Goal: Entertainment & Leisure: Consume media (video, audio)

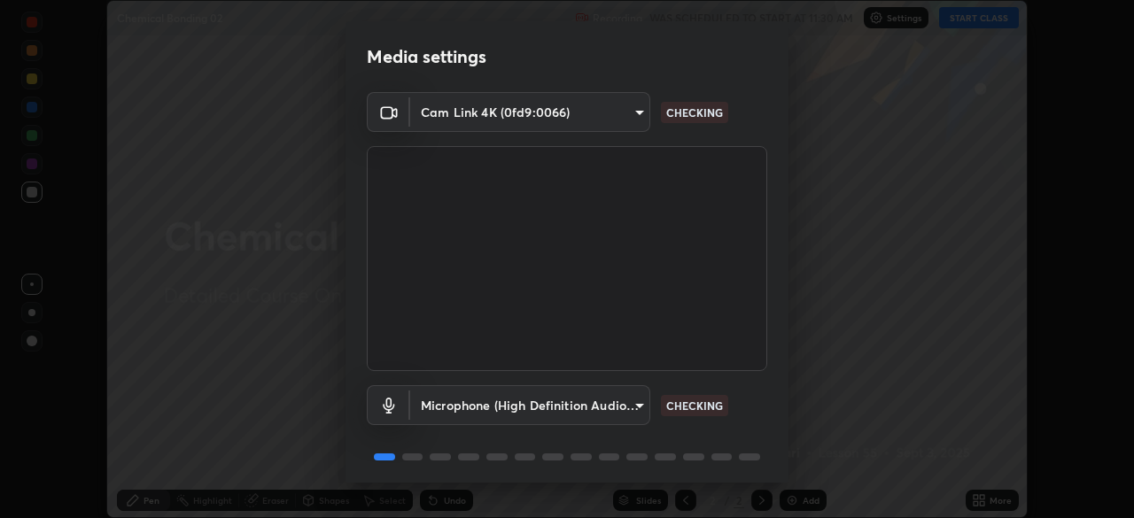
scroll to position [63, 0]
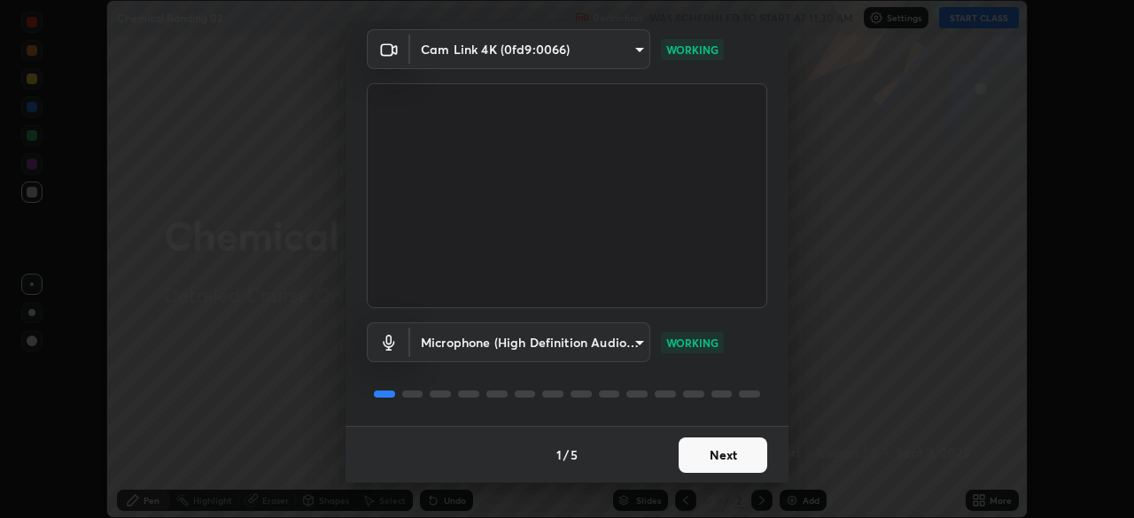
click at [705, 456] on button "Next" at bounding box center [722, 455] width 89 height 35
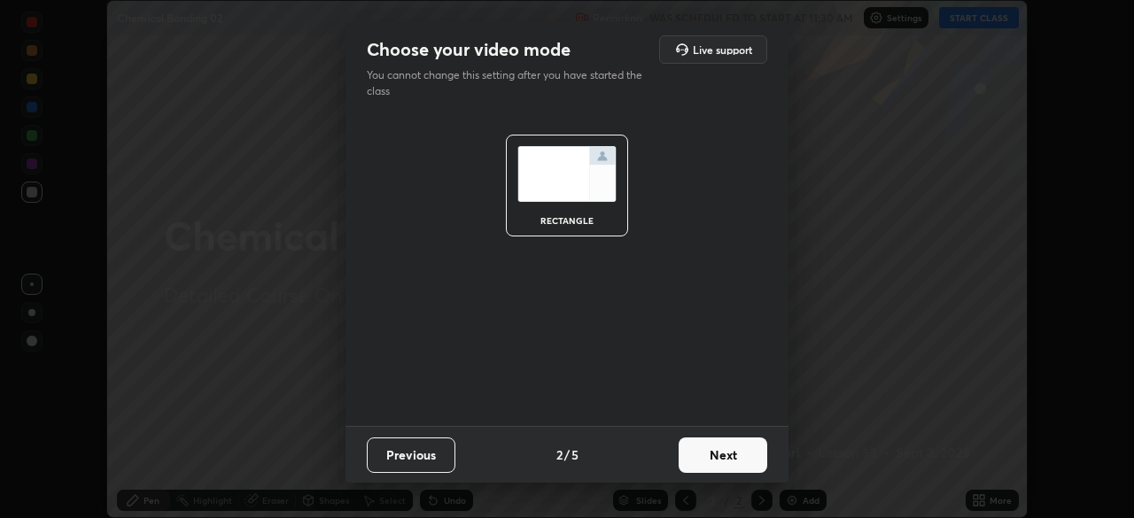
scroll to position [0, 0]
click at [706, 459] on button "Next" at bounding box center [722, 455] width 89 height 35
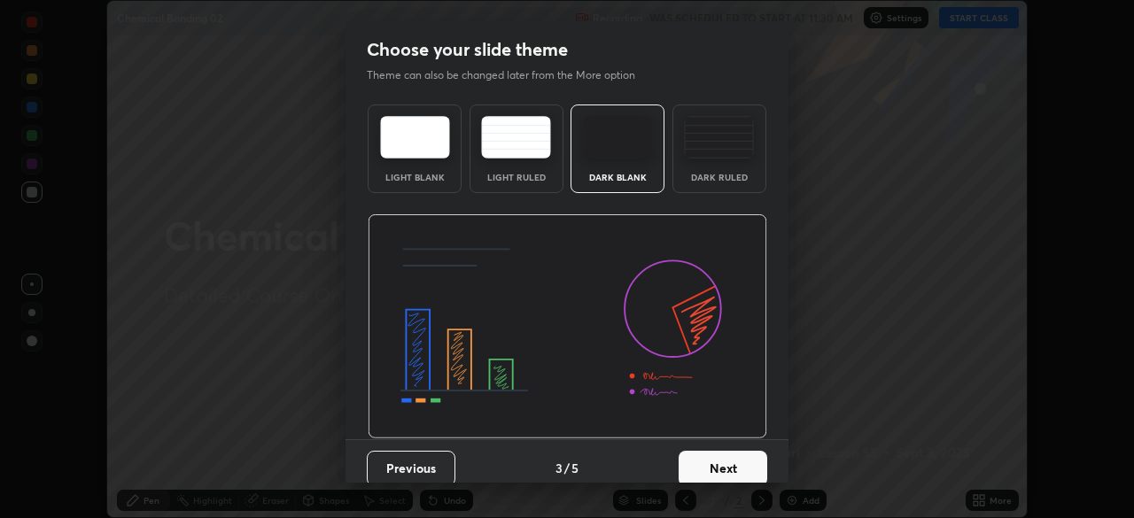
click at [709, 470] on button "Next" at bounding box center [722, 468] width 89 height 35
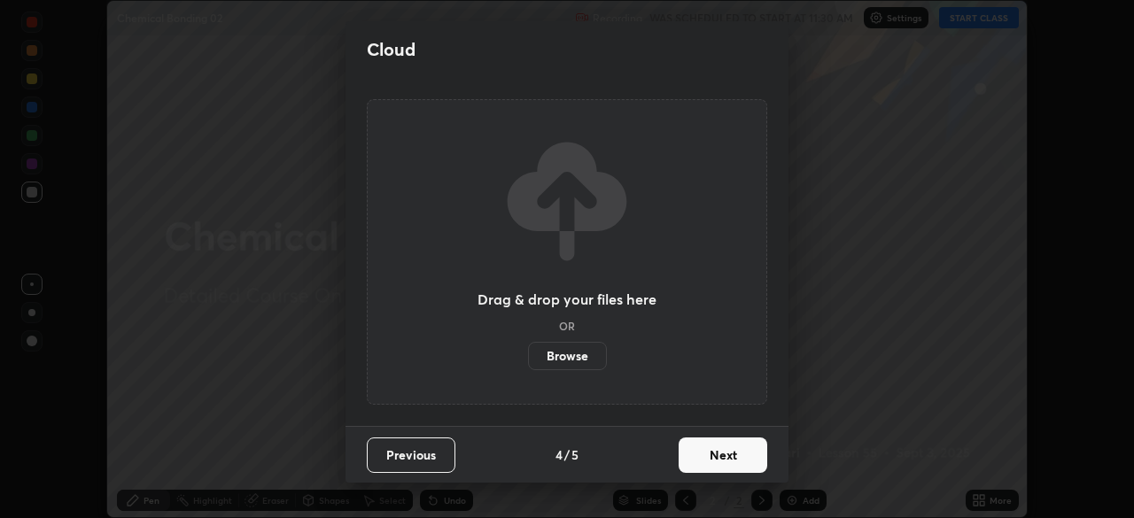
click at [712, 461] on button "Next" at bounding box center [722, 455] width 89 height 35
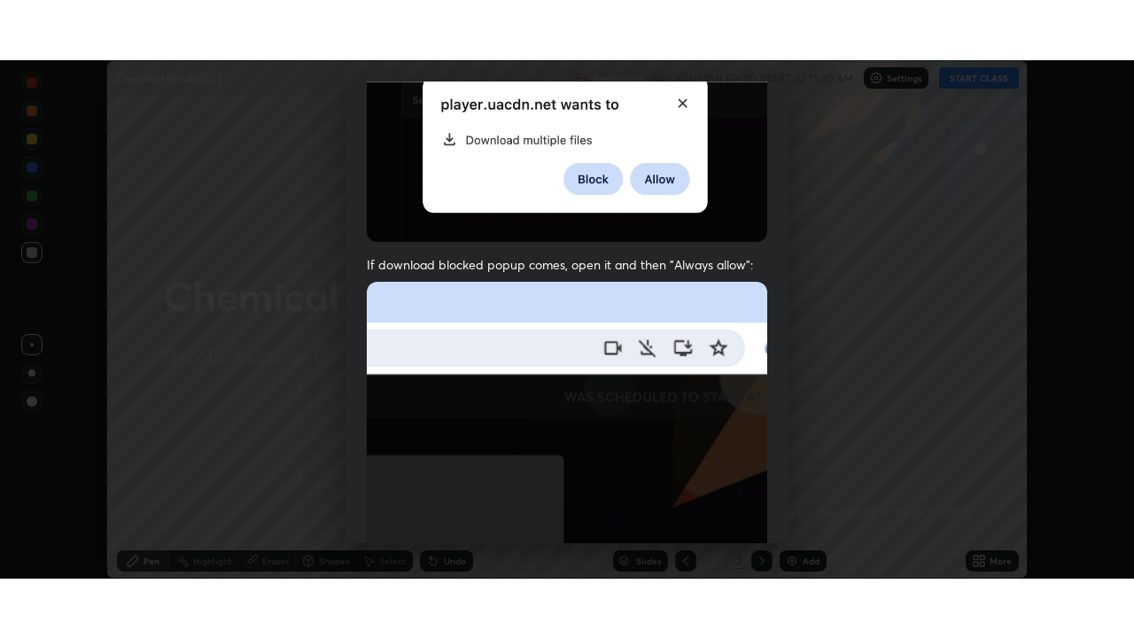
scroll to position [424, 0]
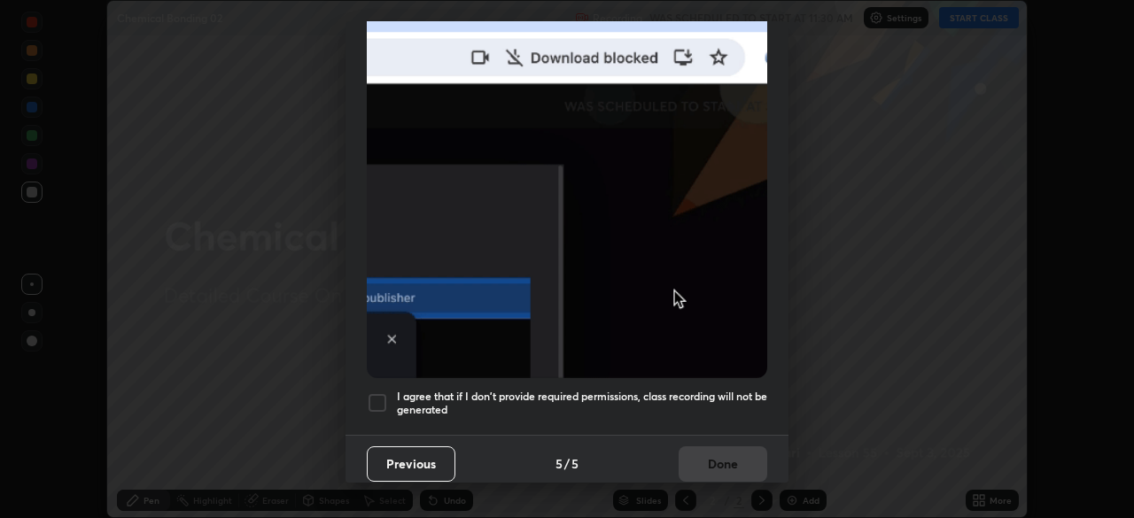
click at [376, 392] on div at bounding box center [377, 402] width 21 height 21
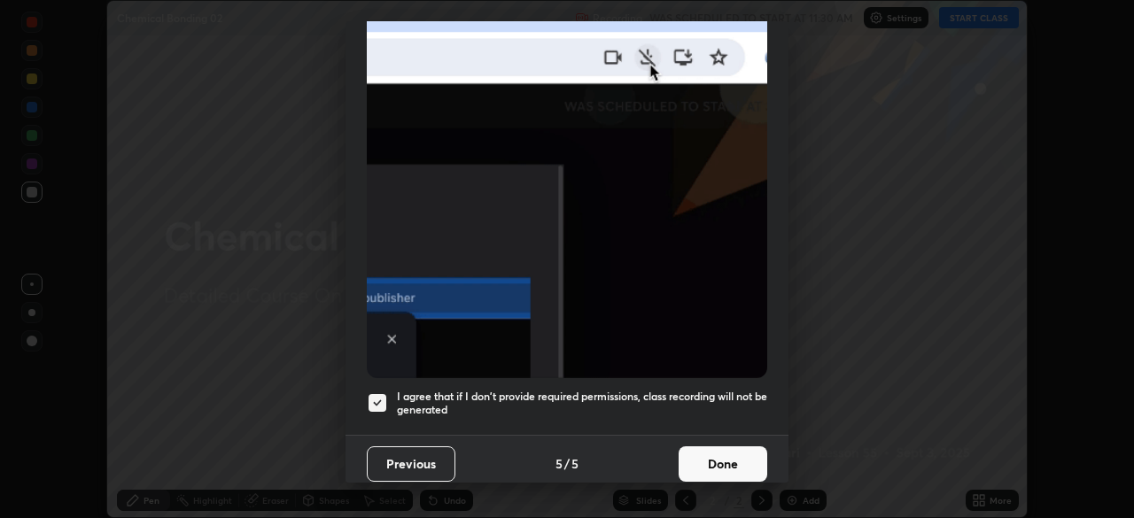
click at [704, 461] on button "Done" at bounding box center [722, 463] width 89 height 35
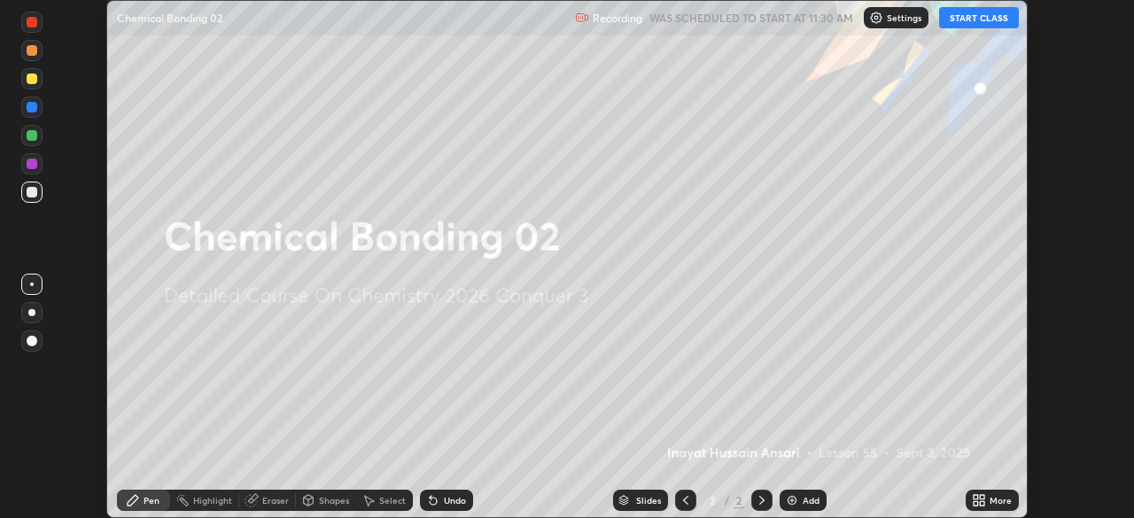
click at [980, 23] on button "START CLASS" at bounding box center [979, 17] width 80 height 21
click at [973, 502] on icon at bounding box center [975, 503] width 4 height 4
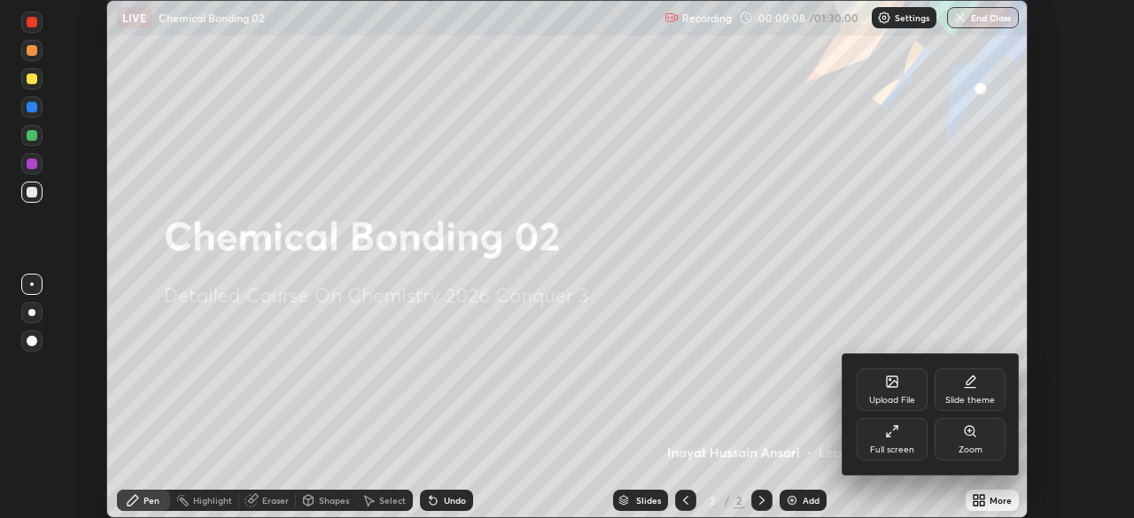
click at [899, 445] on div "Full screen" at bounding box center [892, 449] width 44 height 9
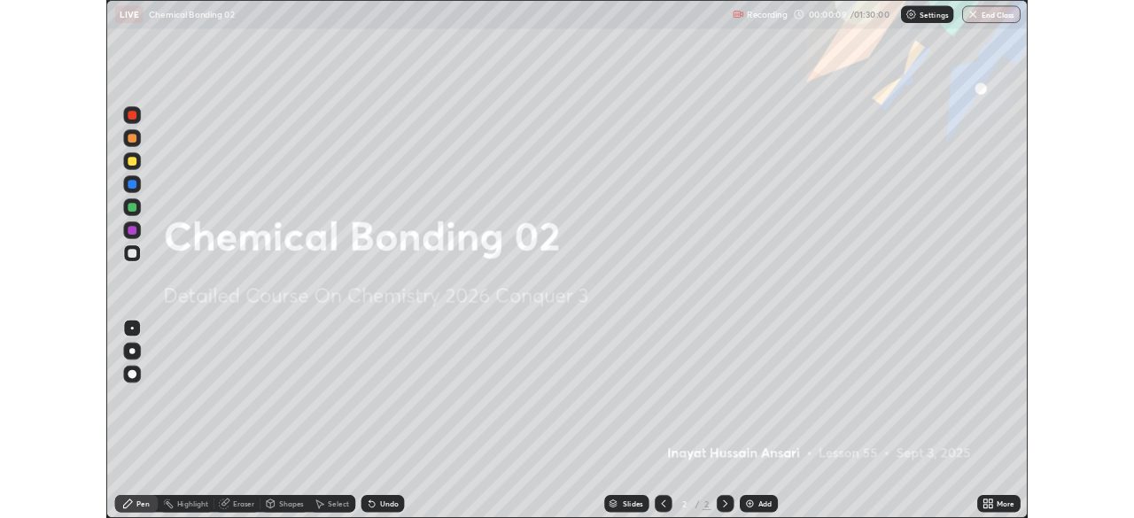
scroll to position [638, 1134]
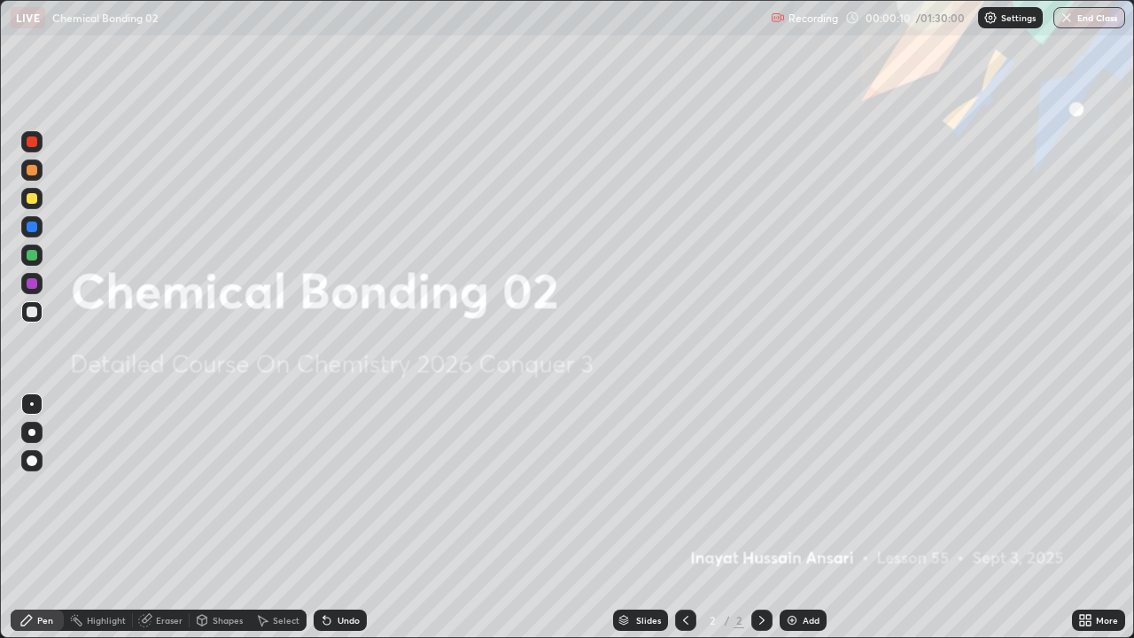
click at [1081, 517] on icon at bounding box center [1082, 617] width 4 height 4
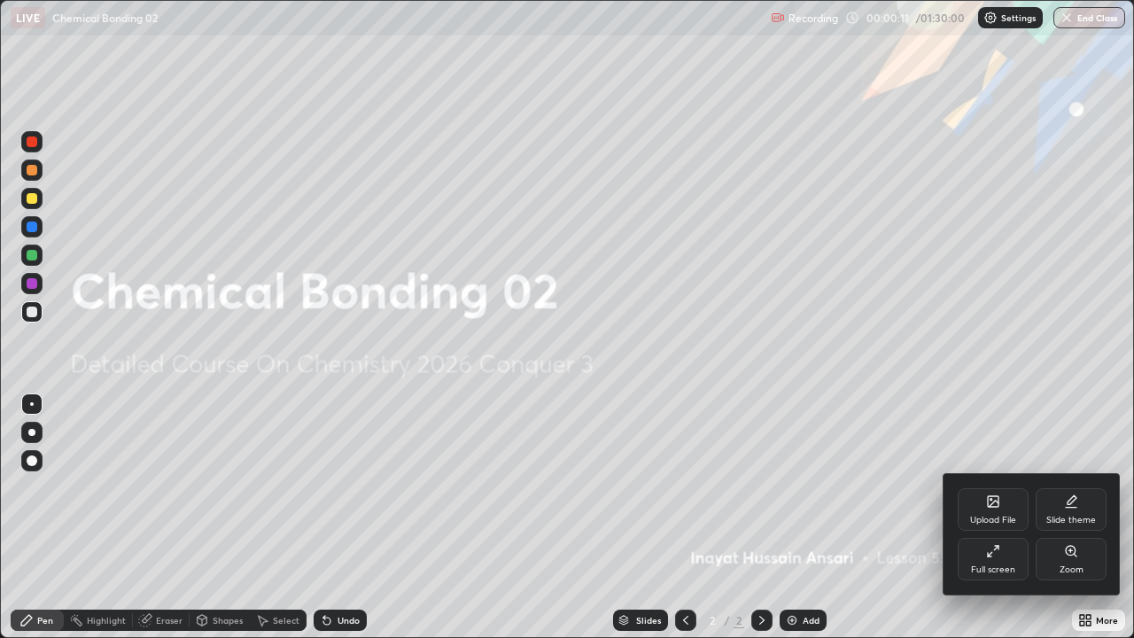
click at [1065, 517] on div "Slide theme" at bounding box center [1071, 519] width 50 height 9
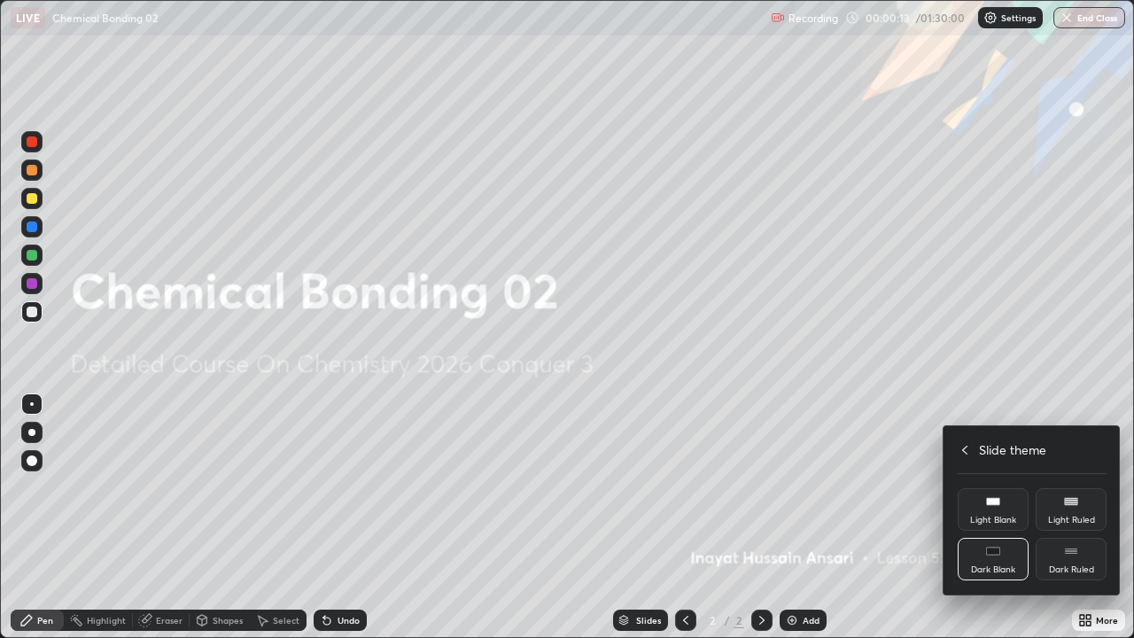
click at [1062, 517] on div "Dark Ruled" at bounding box center [1071, 569] width 45 height 9
click at [791, 517] on div at bounding box center [567, 319] width 1134 height 638
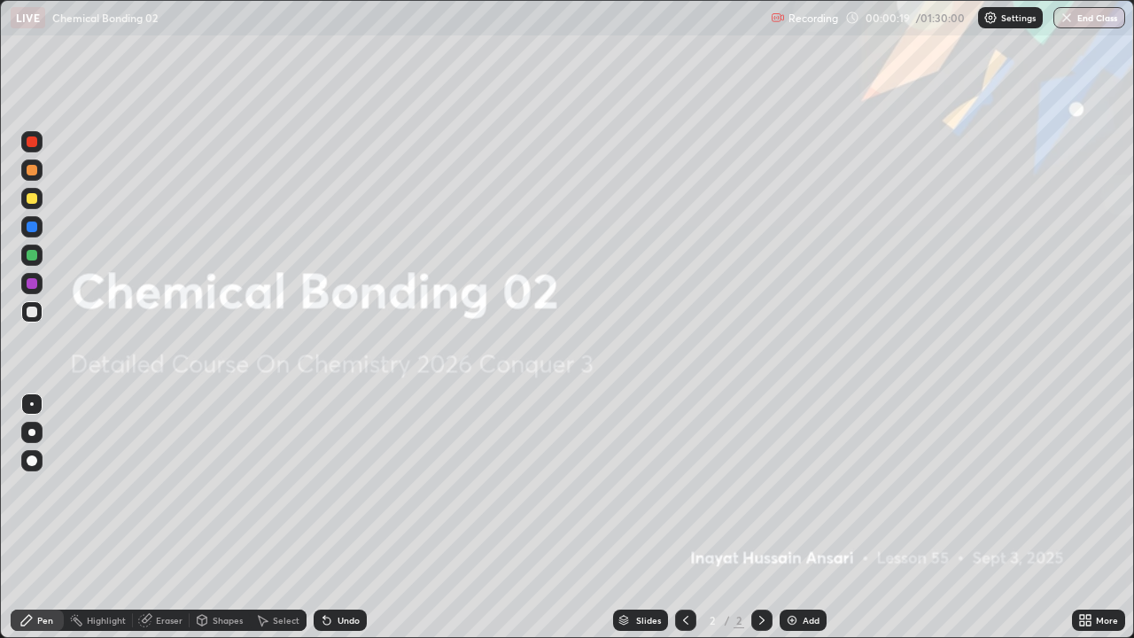
click at [1085, 517] on icon at bounding box center [1085, 620] width 14 height 14
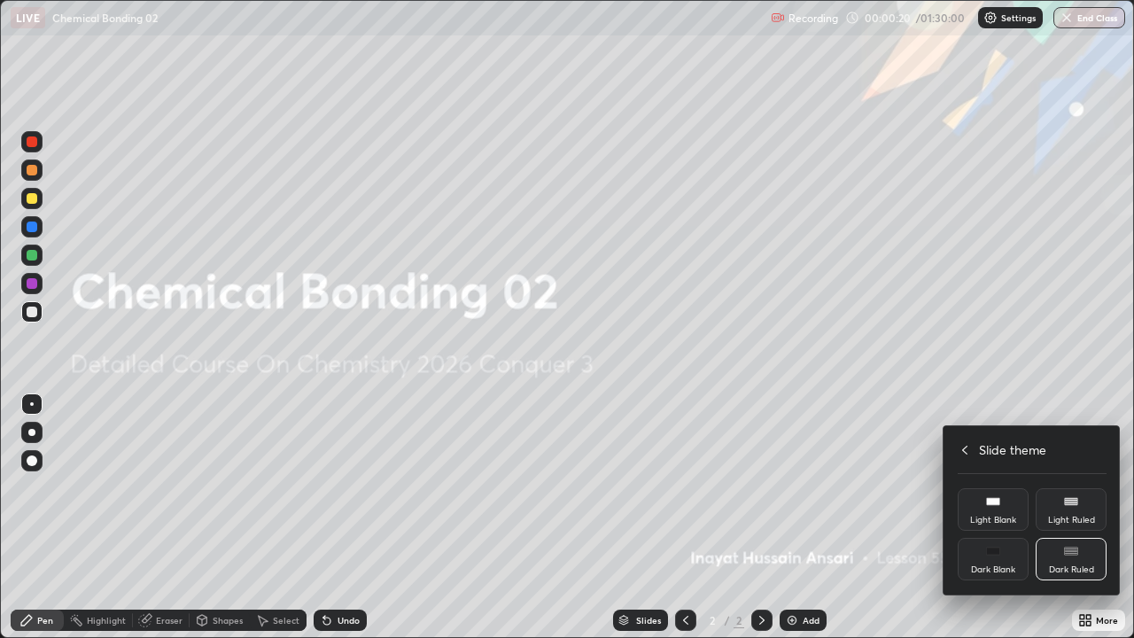
click at [1070, 517] on div "Dark Ruled" at bounding box center [1071, 569] width 45 height 9
click at [852, 517] on div at bounding box center [567, 319] width 1134 height 638
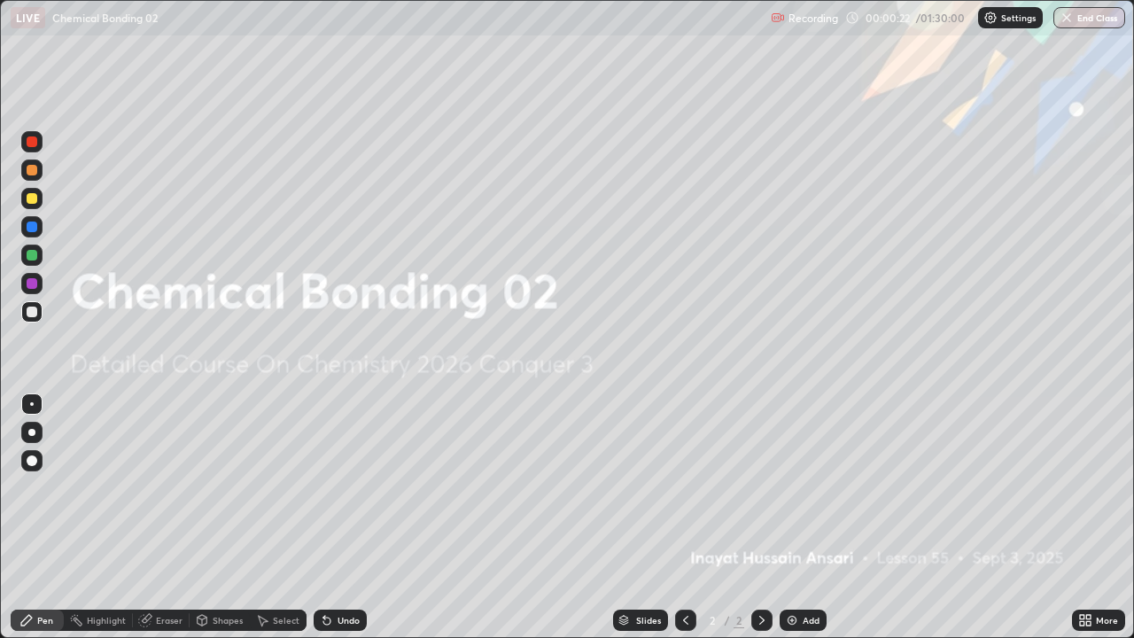
click at [788, 517] on img at bounding box center [792, 620] width 14 height 14
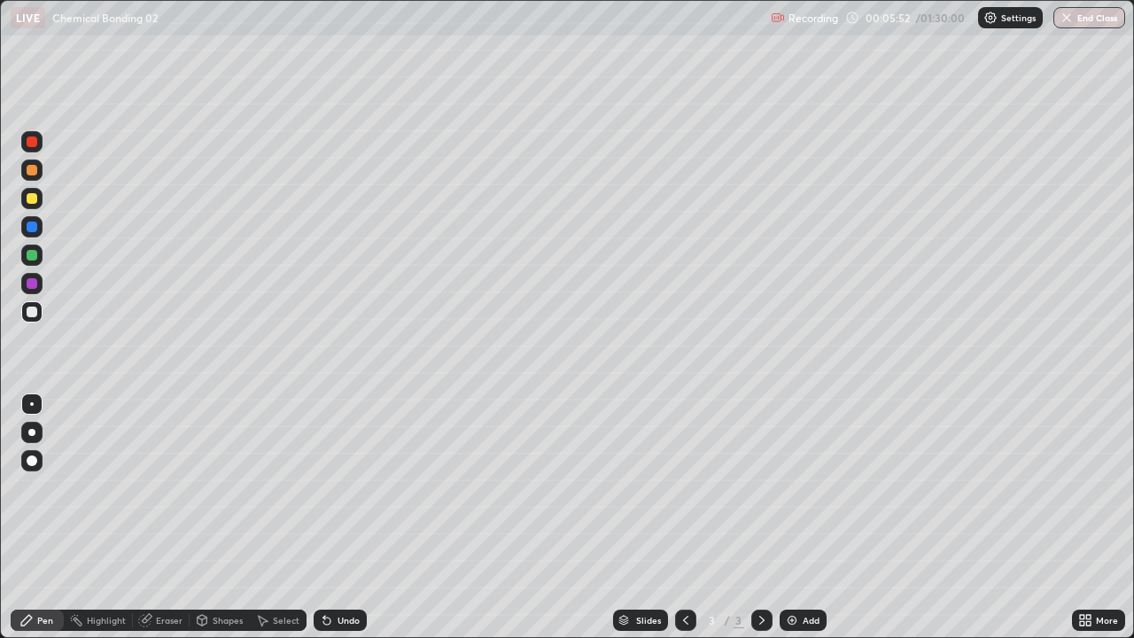
click at [158, 517] on div "Eraser" at bounding box center [169, 620] width 27 height 9
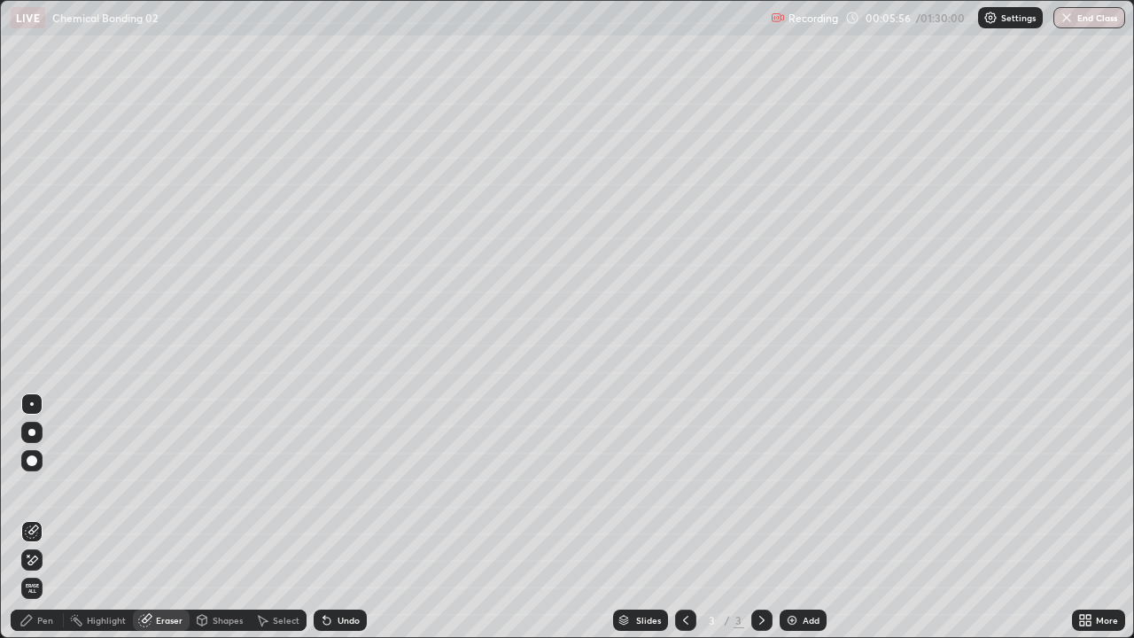
click at [48, 517] on div "Pen" at bounding box center [45, 620] width 16 height 9
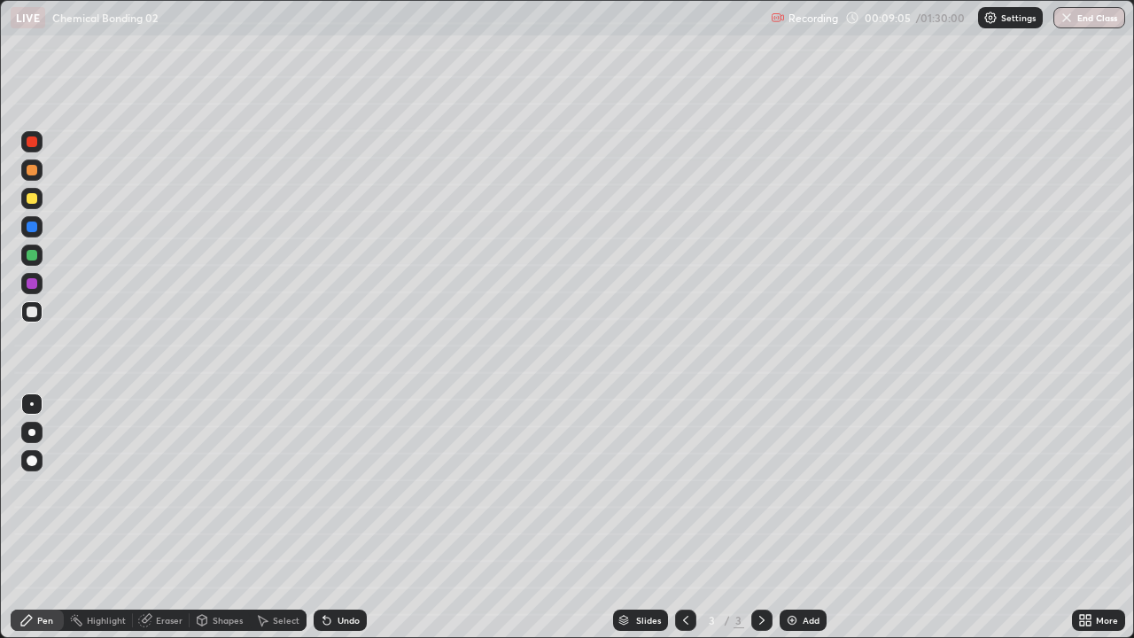
click at [214, 517] on div "Shapes" at bounding box center [228, 620] width 30 height 9
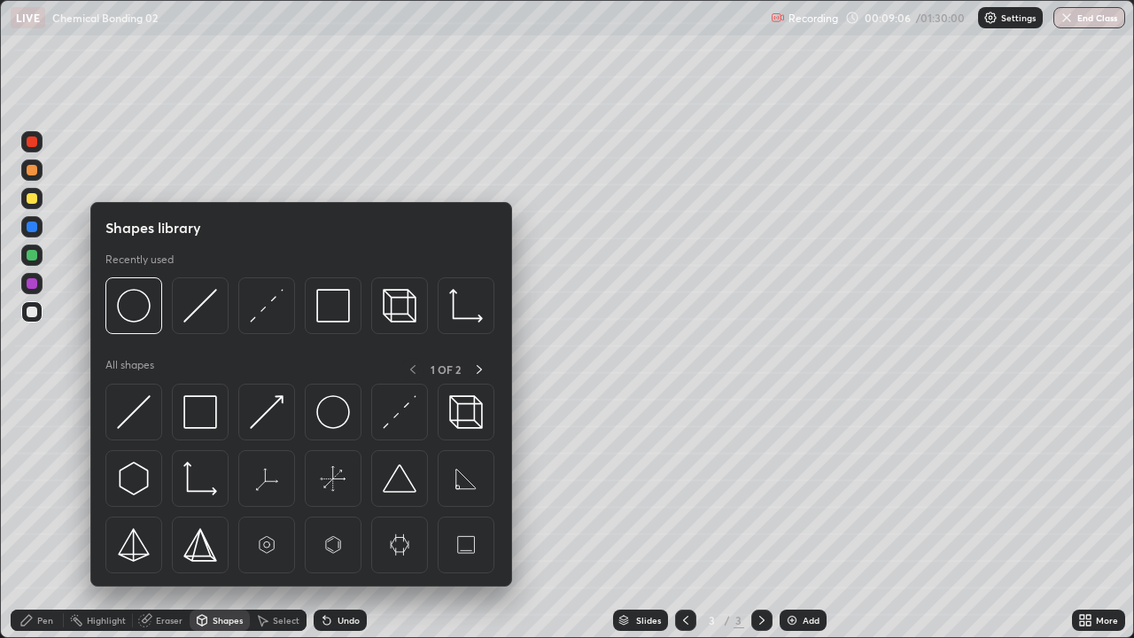
click at [50, 517] on div "Pen" at bounding box center [45, 620] width 16 height 9
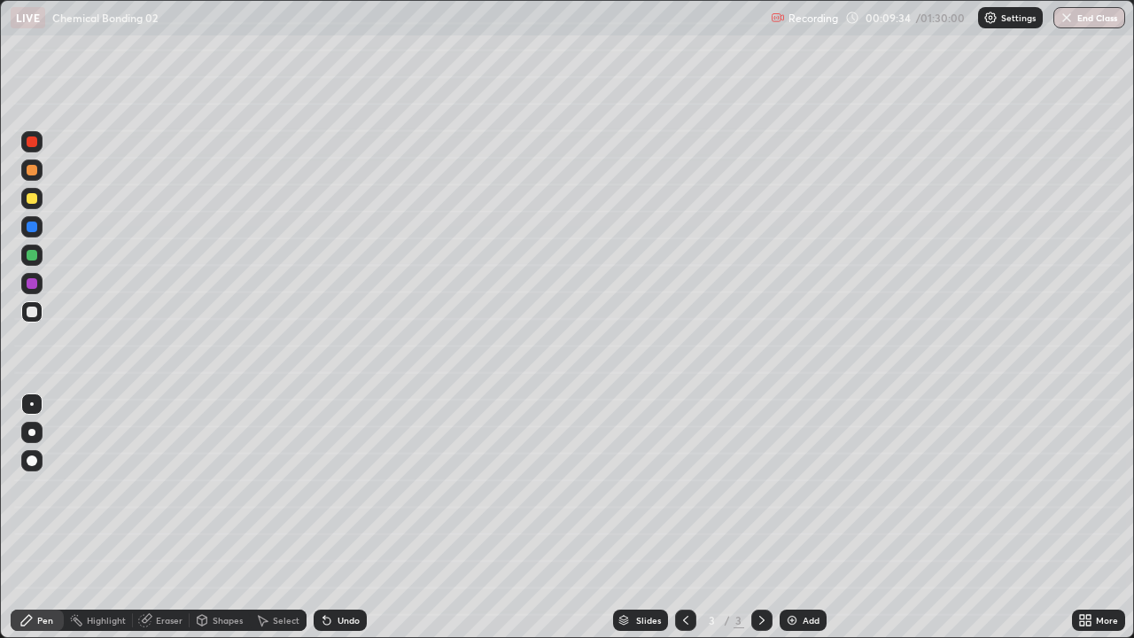
click at [35, 258] on div at bounding box center [32, 255] width 11 height 11
click at [32, 145] on div at bounding box center [32, 141] width 11 height 11
click at [35, 203] on div at bounding box center [32, 198] width 11 height 11
click at [35, 227] on div at bounding box center [32, 226] width 11 height 11
click at [35, 285] on div at bounding box center [32, 283] width 11 height 11
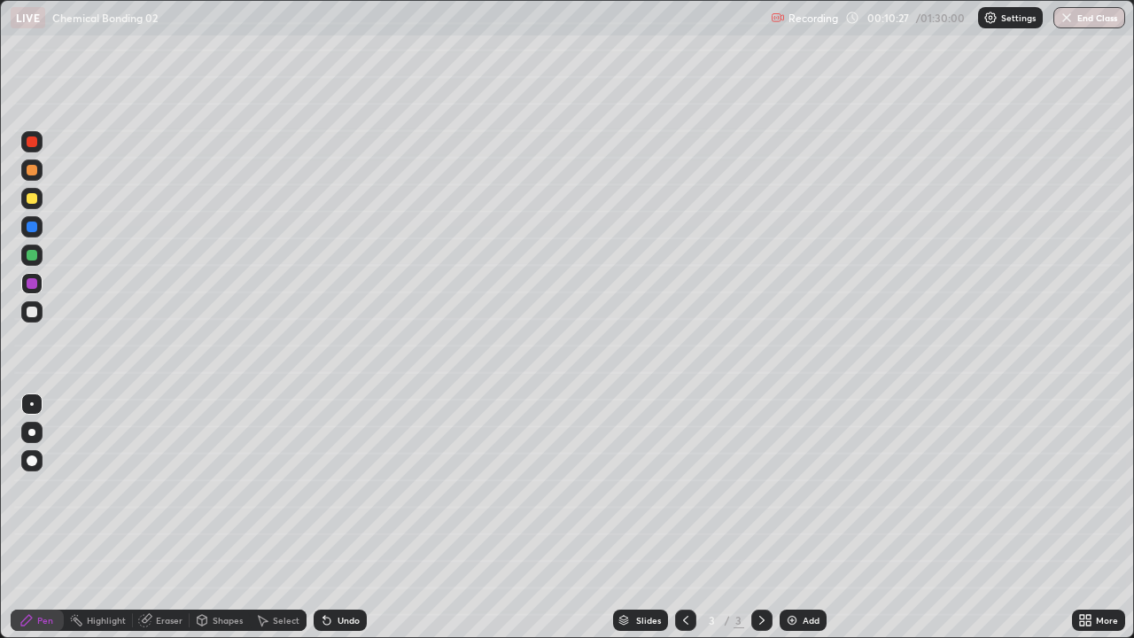
click at [33, 257] on div at bounding box center [32, 255] width 11 height 11
click at [790, 517] on img at bounding box center [792, 620] width 14 height 14
click at [33, 198] on div at bounding box center [32, 198] width 11 height 11
click at [172, 517] on div "Eraser" at bounding box center [169, 620] width 27 height 9
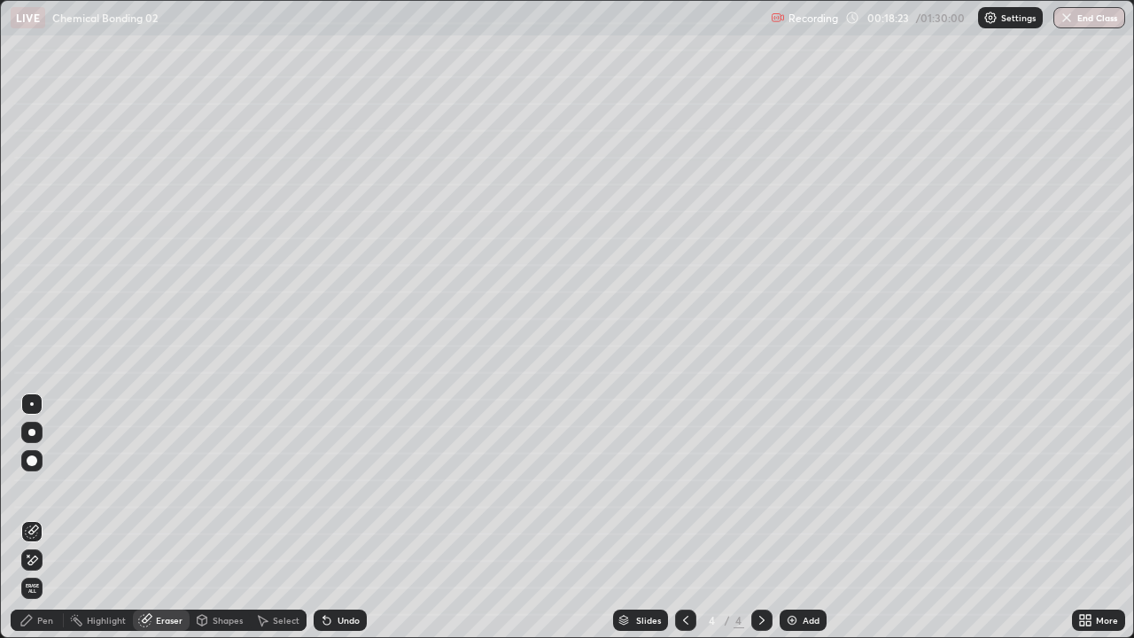
click at [89, 517] on div "Highlight" at bounding box center [106, 620] width 39 height 9
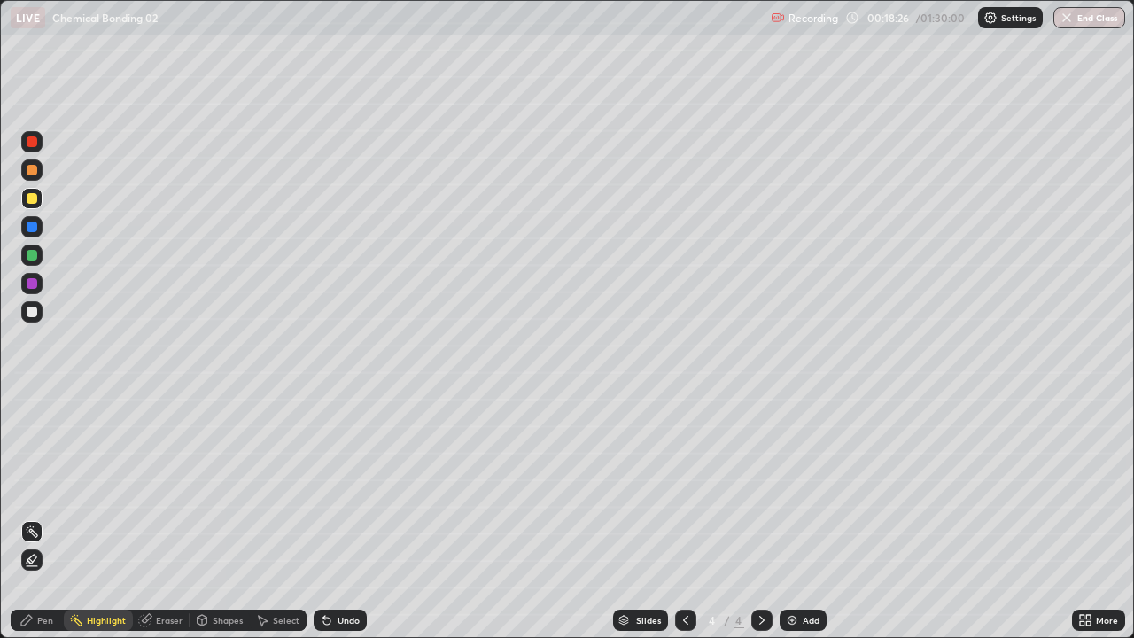
click at [47, 517] on div "Pen" at bounding box center [45, 620] width 16 height 9
click at [160, 517] on div "Eraser" at bounding box center [169, 620] width 27 height 9
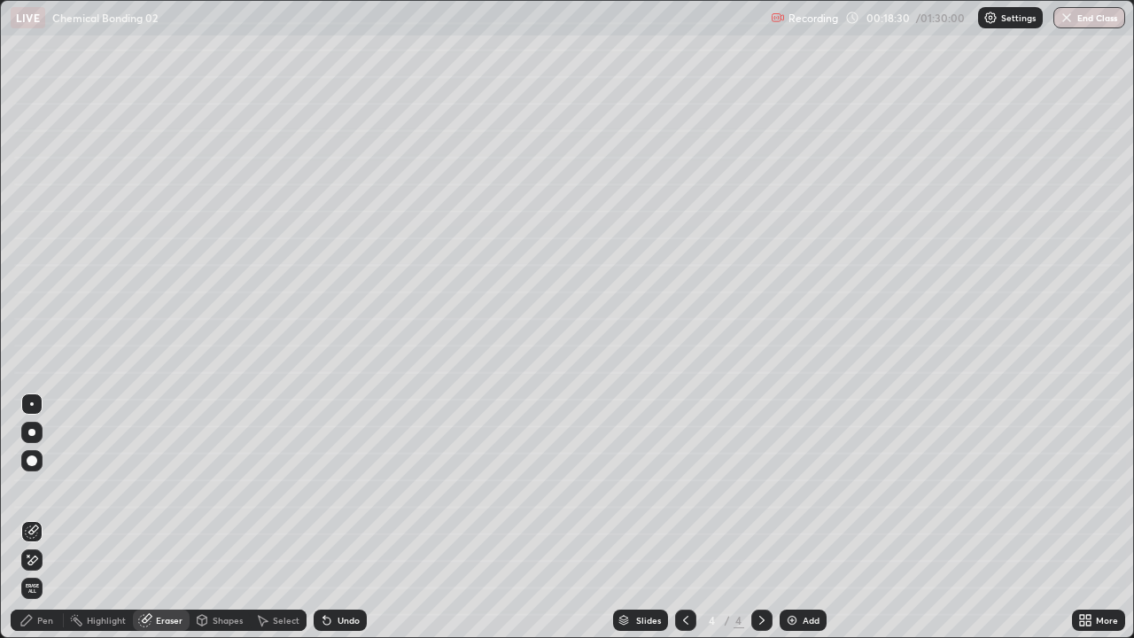
click at [50, 517] on div "Pen" at bounding box center [45, 620] width 16 height 9
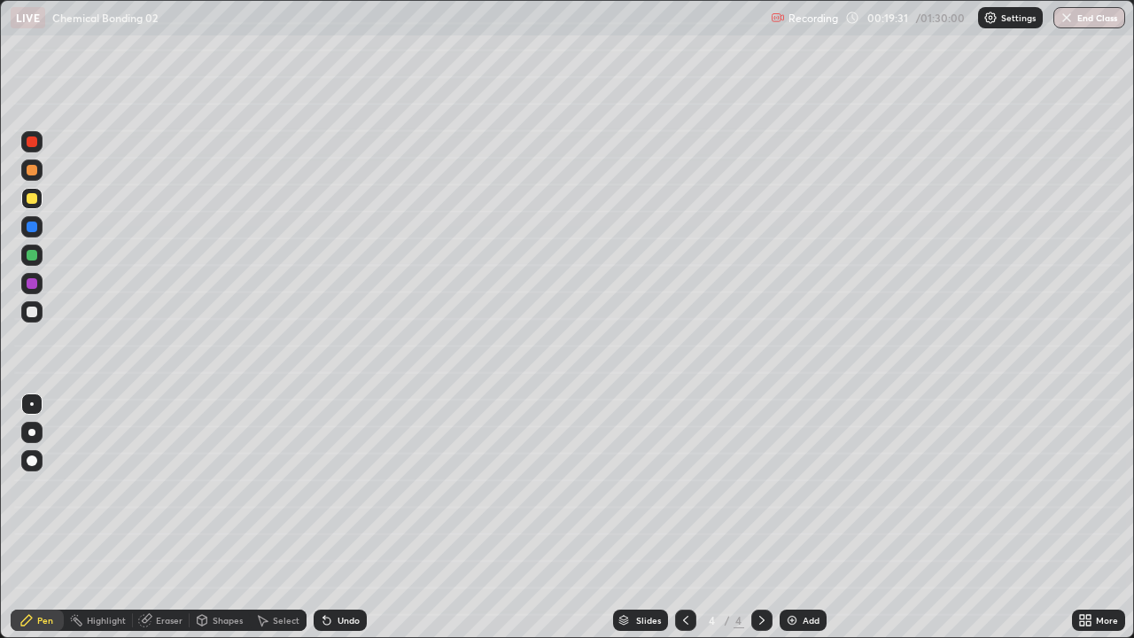
click at [33, 227] on div at bounding box center [32, 226] width 11 height 11
click at [45, 517] on div at bounding box center [32, 496] width 28 height 213
click at [171, 517] on div "Eraser" at bounding box center [169, 620] width 27 height 9
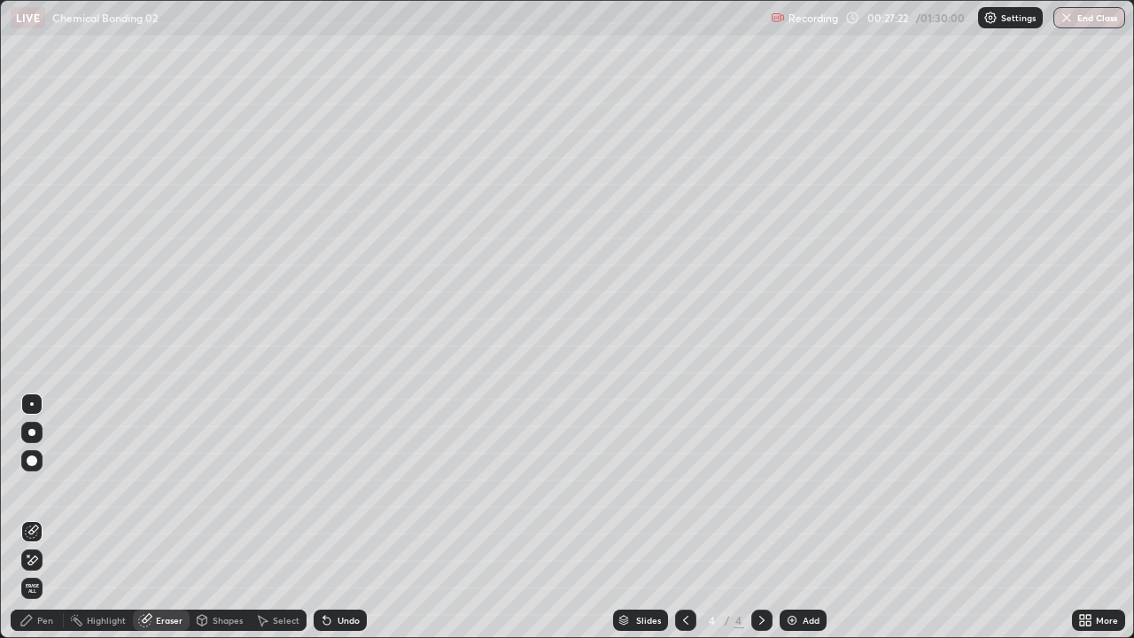
click at [50, 517] on div "Pen" at bounding box center [45, 620] width 16 height 9
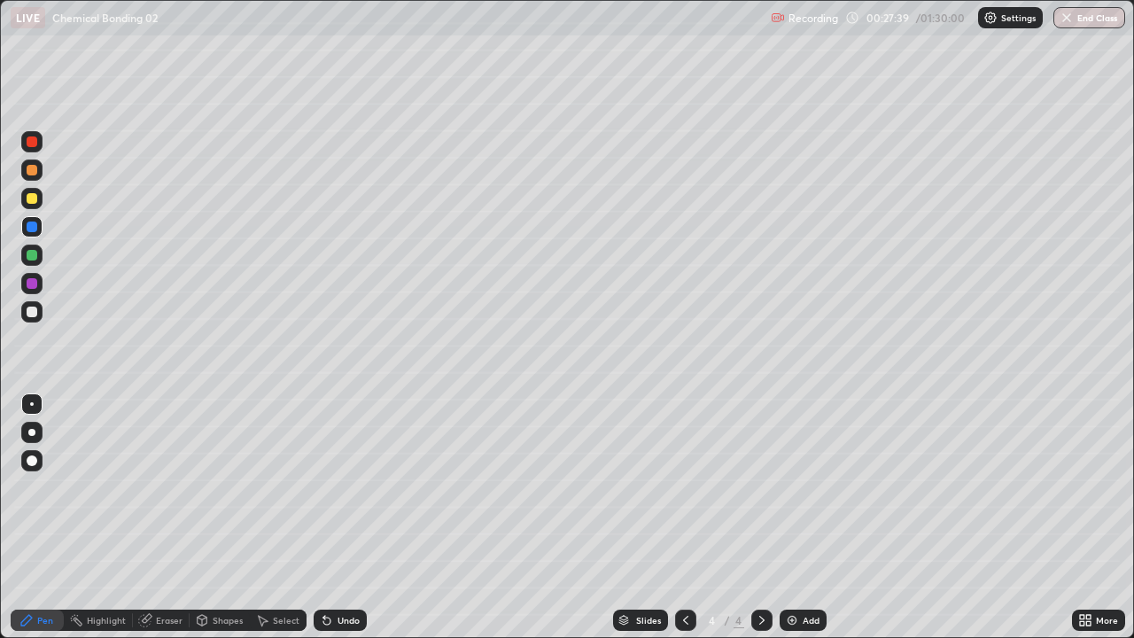
click at [181, 517] on div "Eraser" at bounding box center [169, 620] width 27 height 9
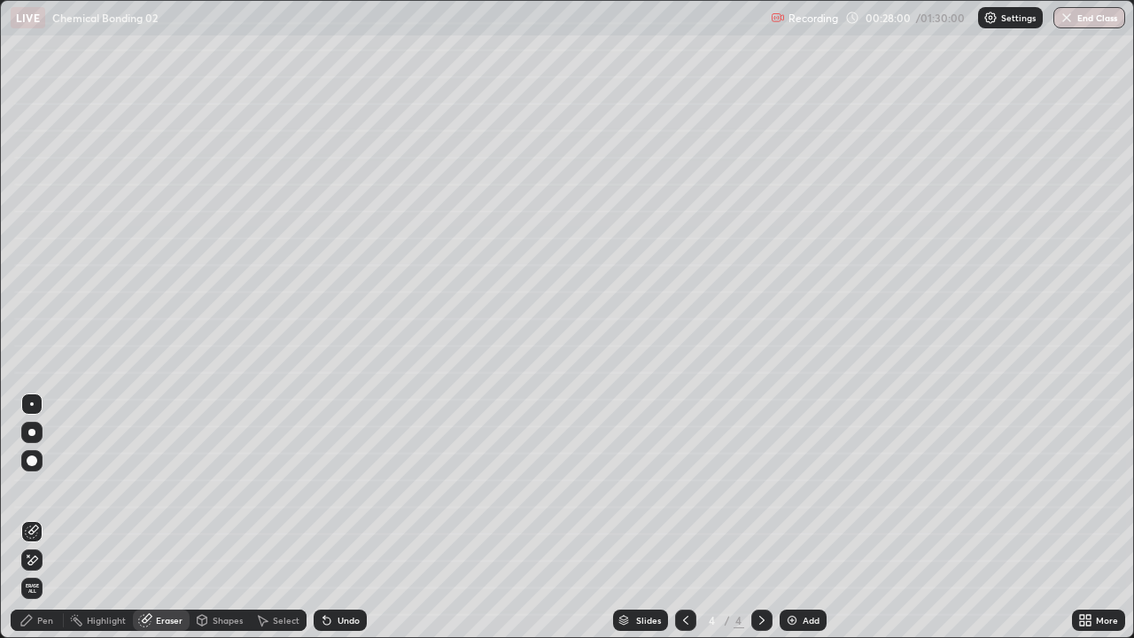
click at [279, 517] on div "Select" at bounding box center [286, 620] width 27 height 9
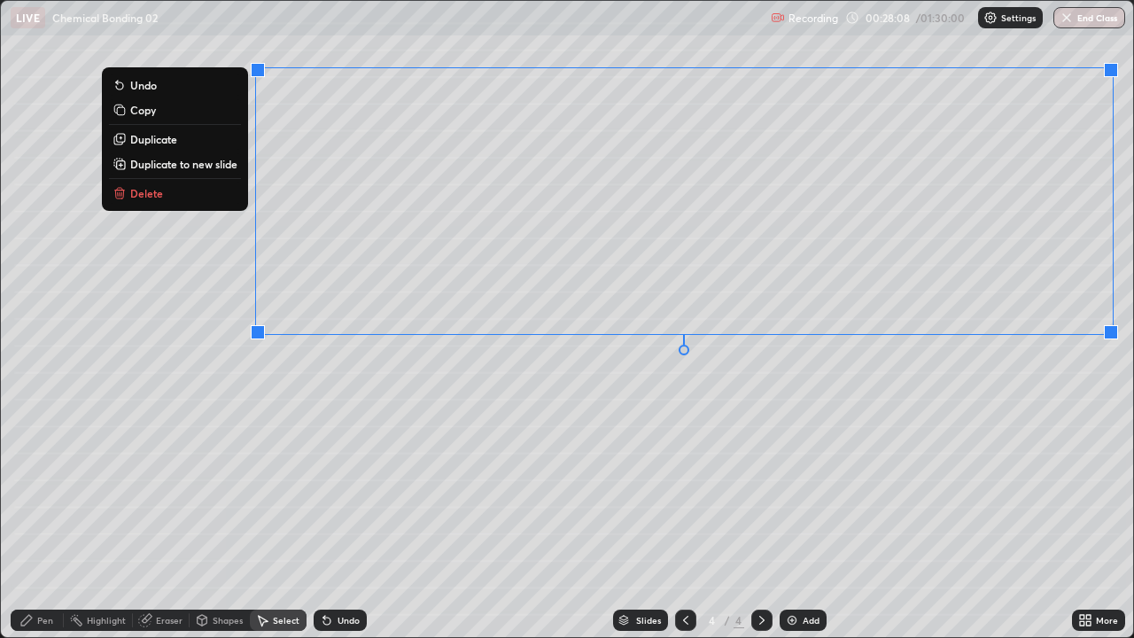
click at [289, 353] on div "0 ° Undo Copy Duplicate Duplicate to new slide Delete" at bounding box center [567, 319] width 1132 height 636
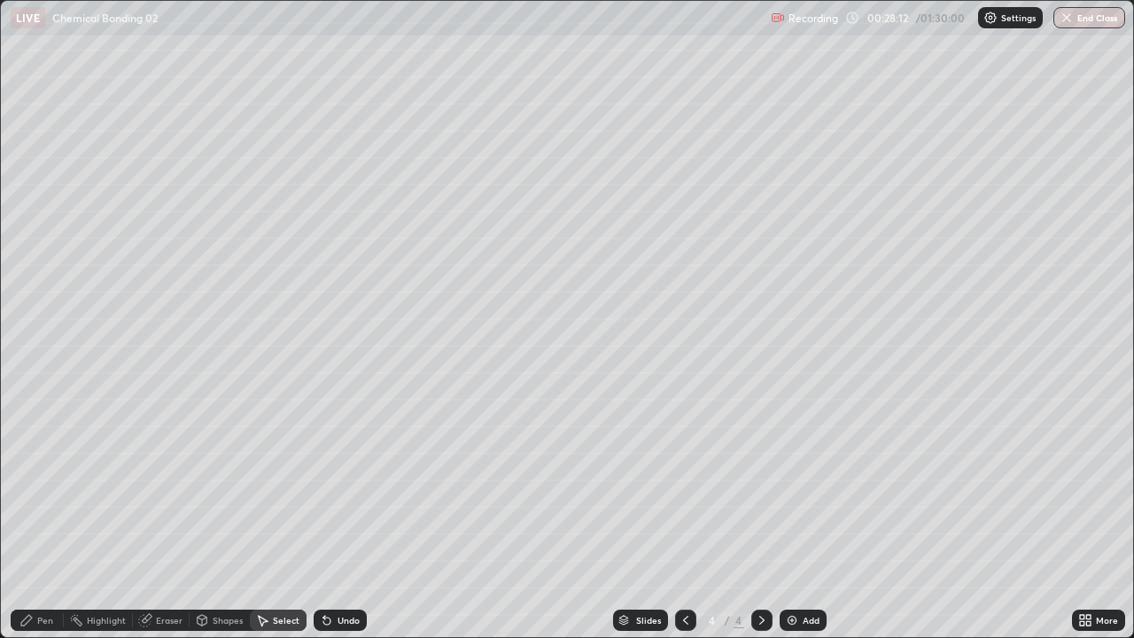
click at [50, 517] on div "Pen" at bounding box center [45, 620] width 16 height 9
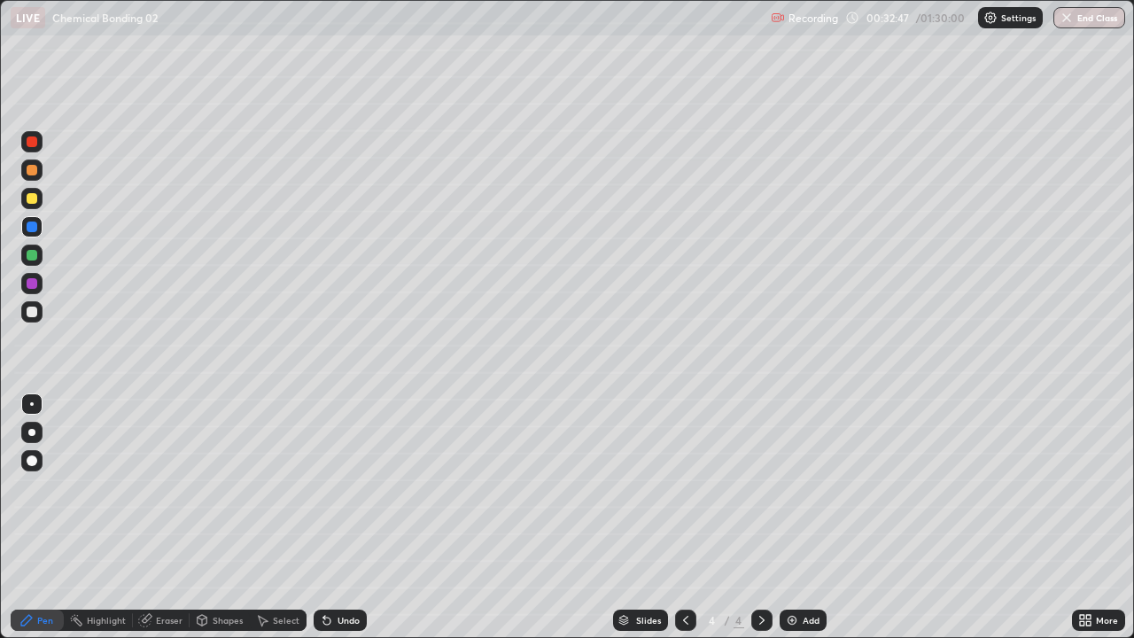
click at [785, 517] on img at bounding box center [792, 620] width 14 height 14
click at [684, 517] on icon at bounding box center [685, 620] width 14 height 14
click at [786, 517] on img at bounding box center [792, 620] width 14 height 14
click at [34, 198] on div at bounding box center [32, 198] width 11 height 11
click at [786, 517] on img at bounding box center [792, 620] width 14 height 14
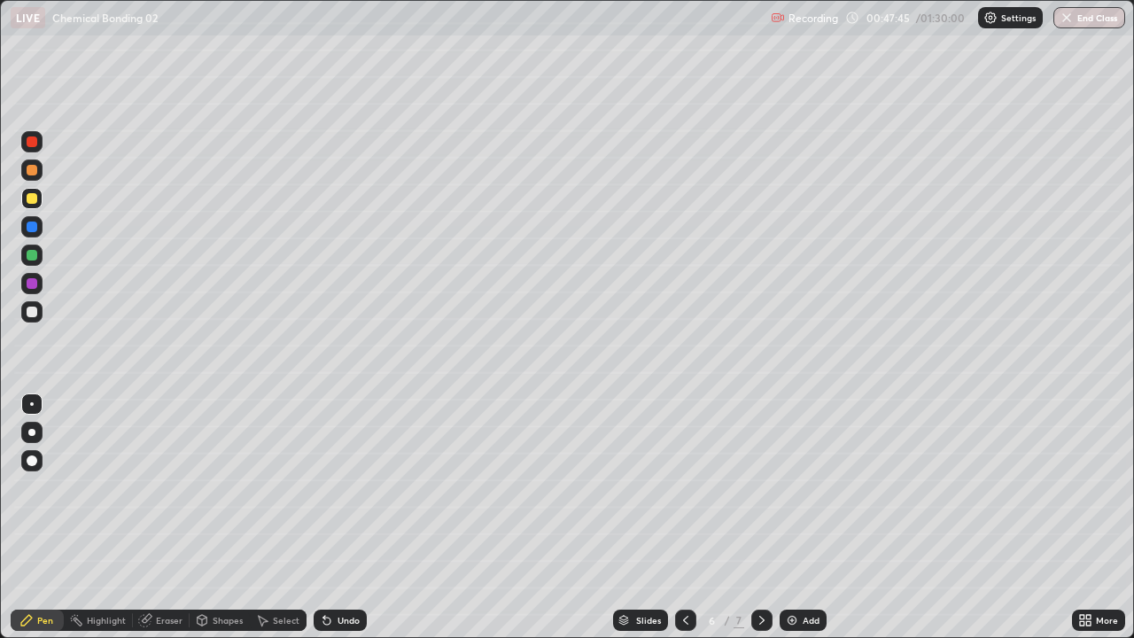
click at [50, 517] on div "Pen" at bounding box center [45, 620] width 16 height 9
click at [169, 517] on div "Eraser" at bounding box center [169, 620] width 27 height 9
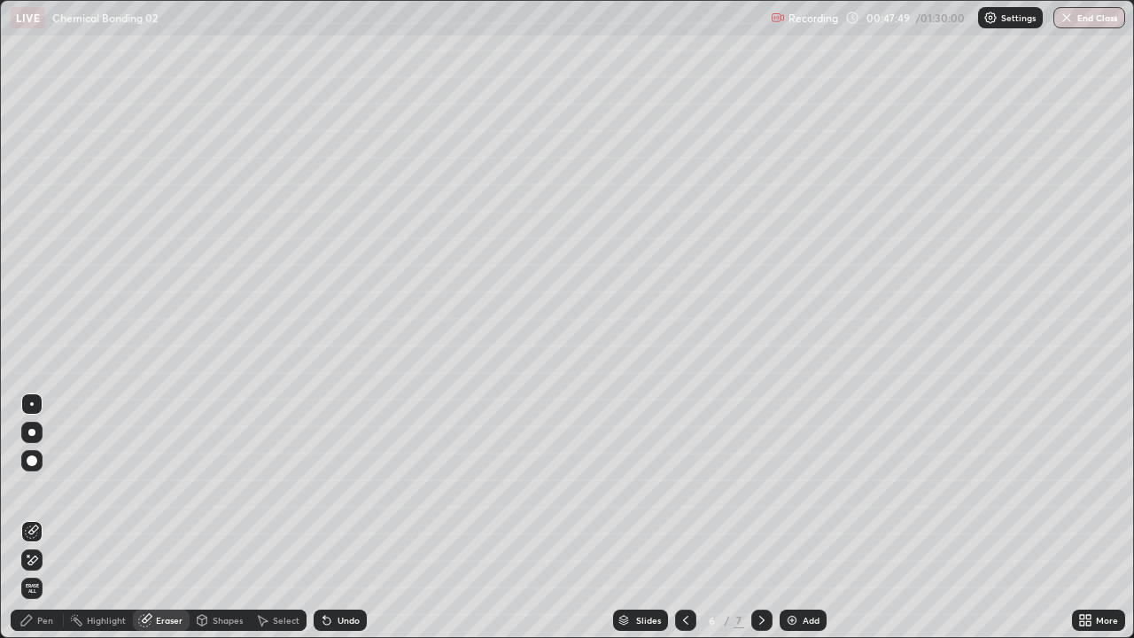
click at [50, 517] on div "Pen" at bounding box center [45, 620] width 16 height 9
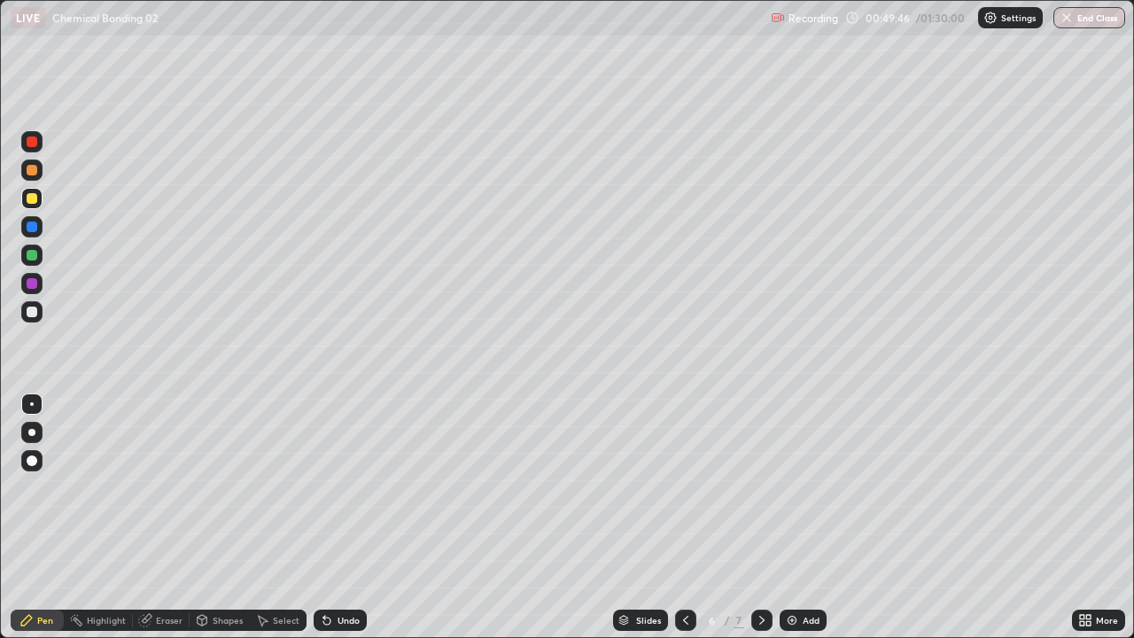
click at [270, 517] on div "Select" at bounding box center [278, 619] width 57 height 21
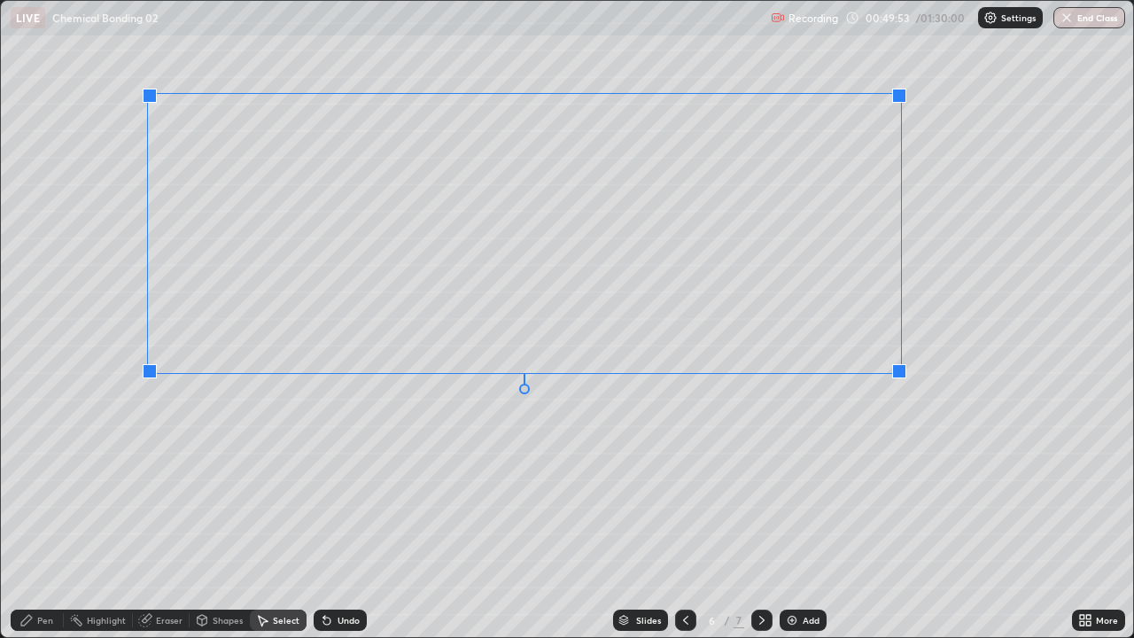
click at [144, 381] on div "0 ° Undo Copy Duplicate Duplicate to new slide Delete" at bounding box center [567, 319] width 1132 height 636
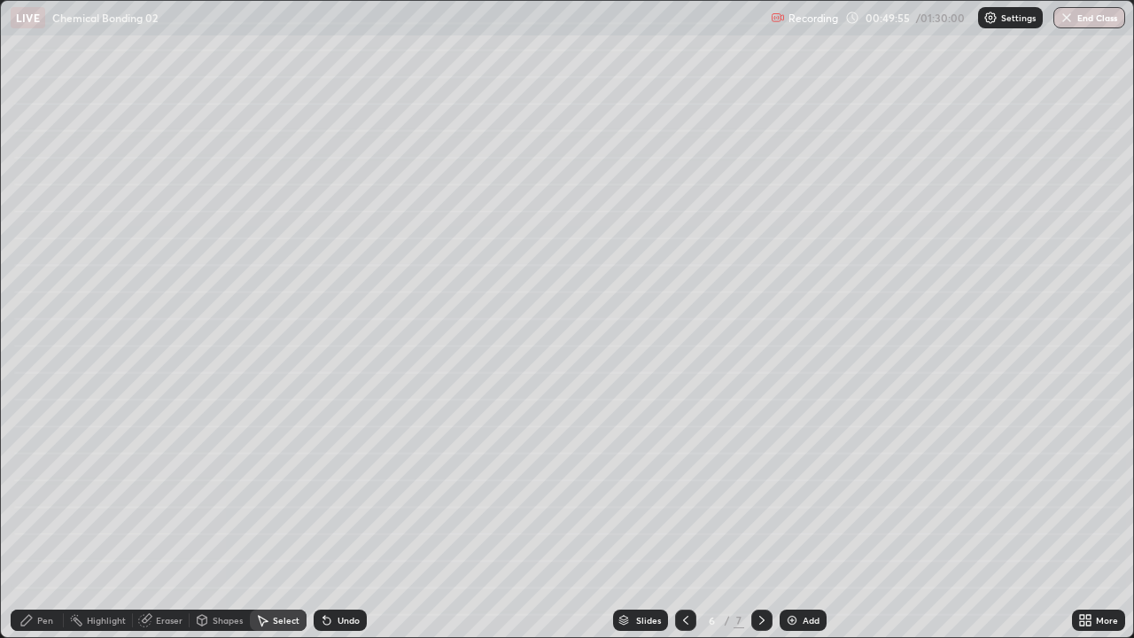
click at [45, 517] on div "Pen" at bounding box center [45, 620] width 16 height 9
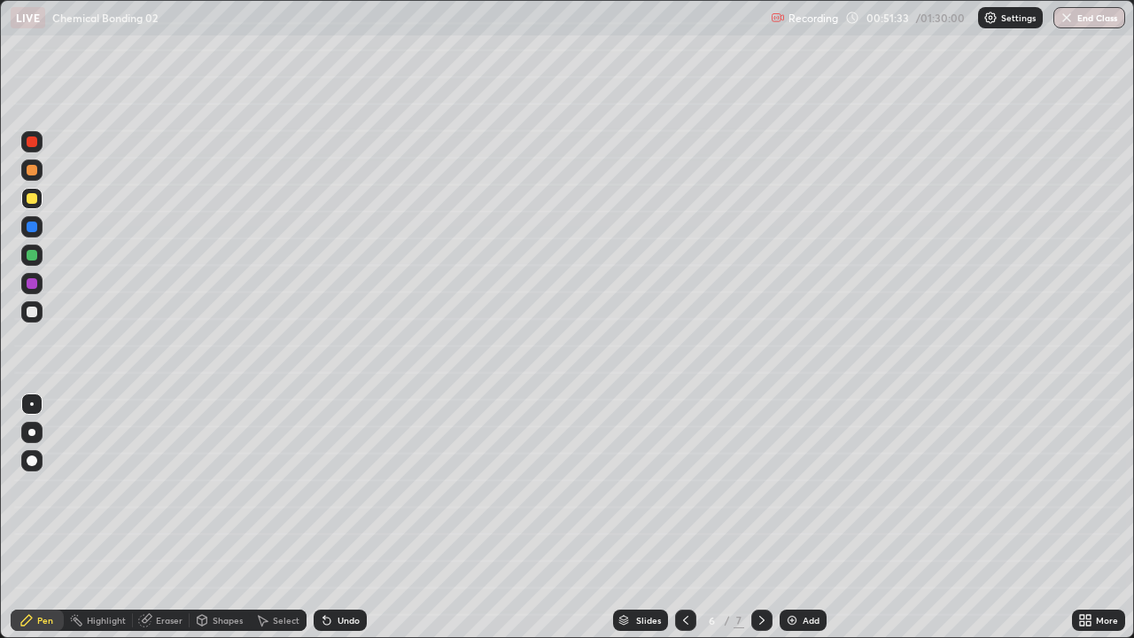
click at [174, 517] on div "Eraser" at bounding box center [169, 620] width 27 height 9
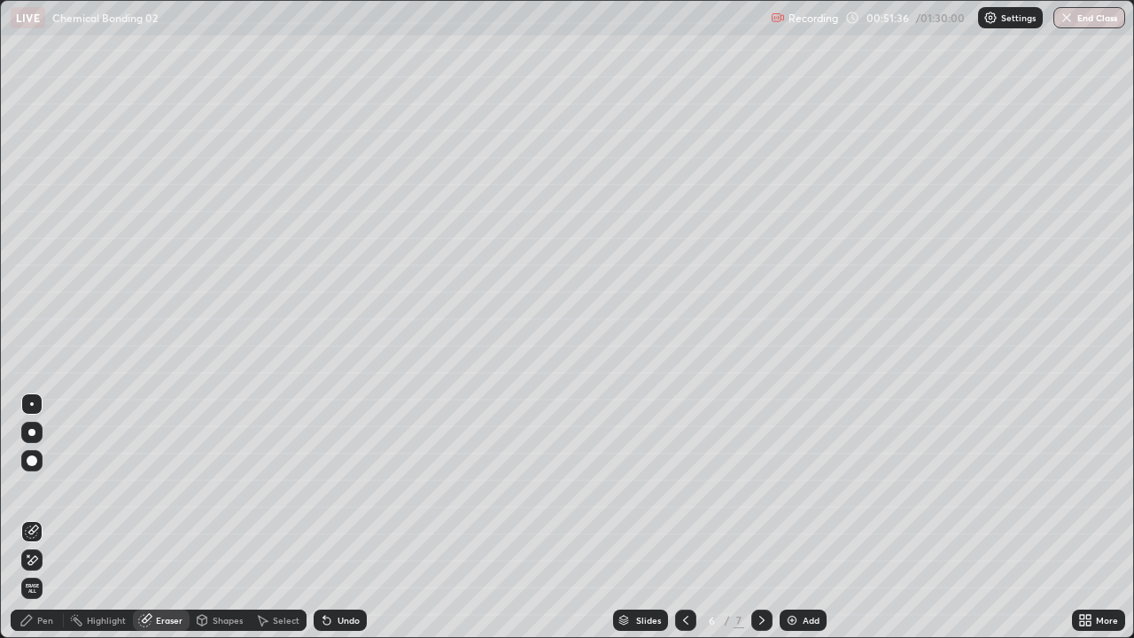
click at [51, 517] on div "Pen" at bounding box center [45, 620] width 16 height 9
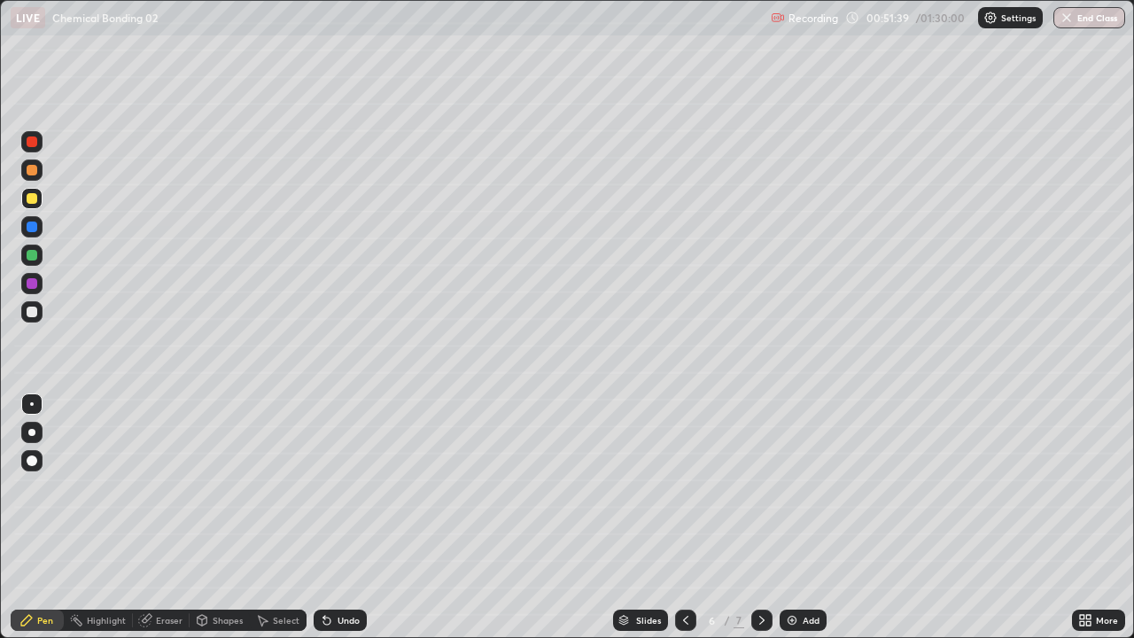
click at [168, 517] on div "Eraser" at bounding box center [169, 620] width 27 height 9
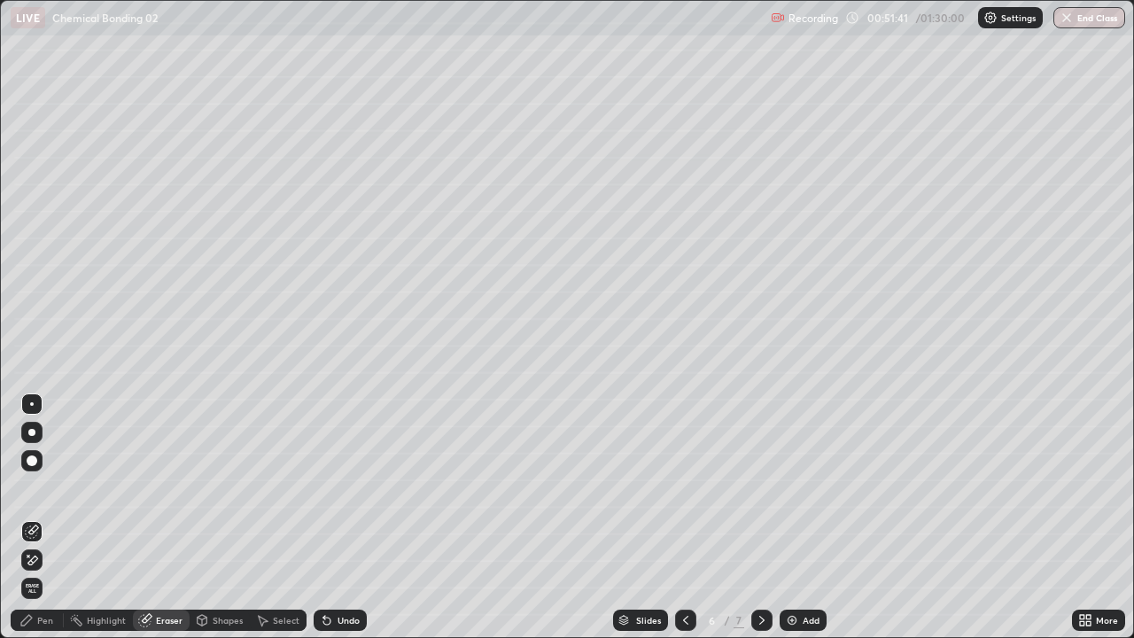
click at [52, 517] on div "Pen" at bounding box center [45, 620] width 16 height 9
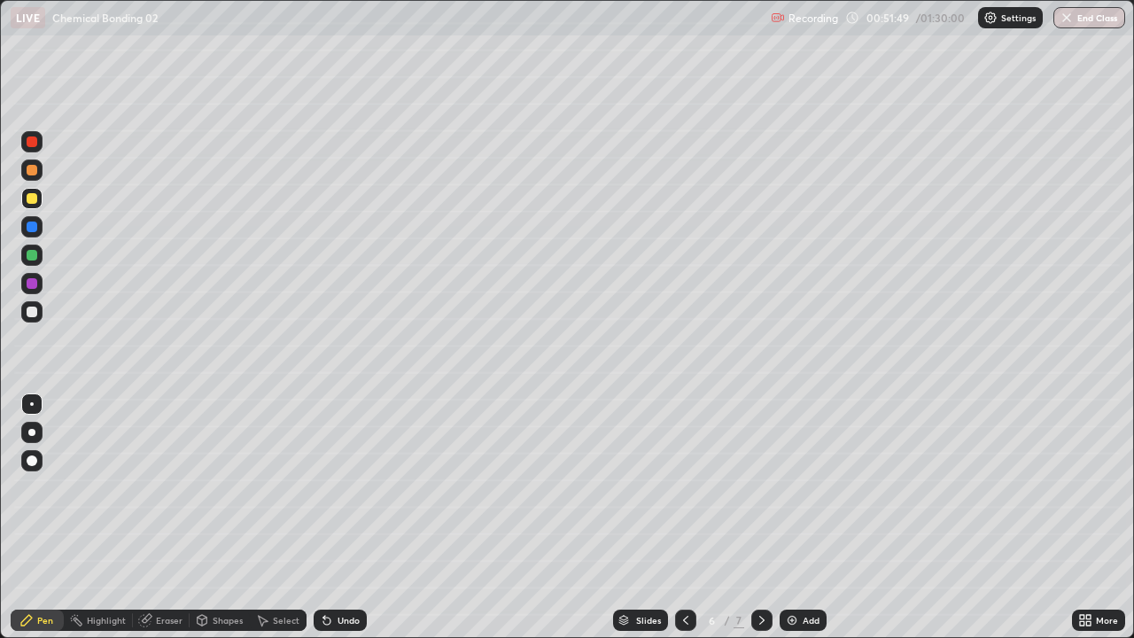
click at [157, 517] on div "Eraser" at bounding box center [169, 620] width 27 height 9
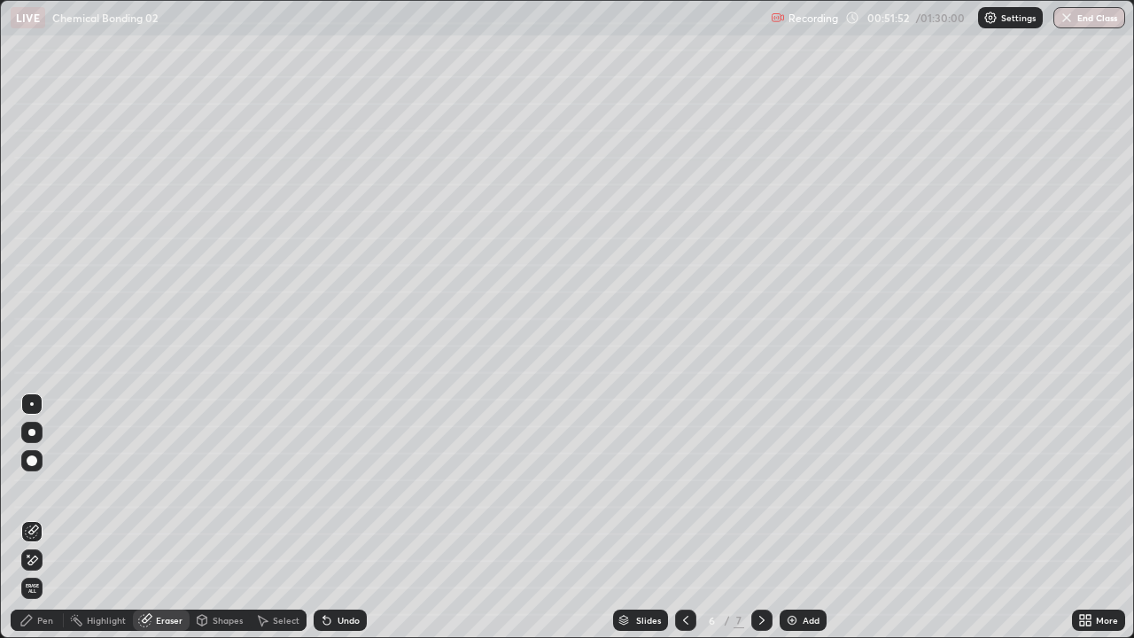
click at [57, 517] on div "Pen" at bounding box center [37, 619] width 53 height 21
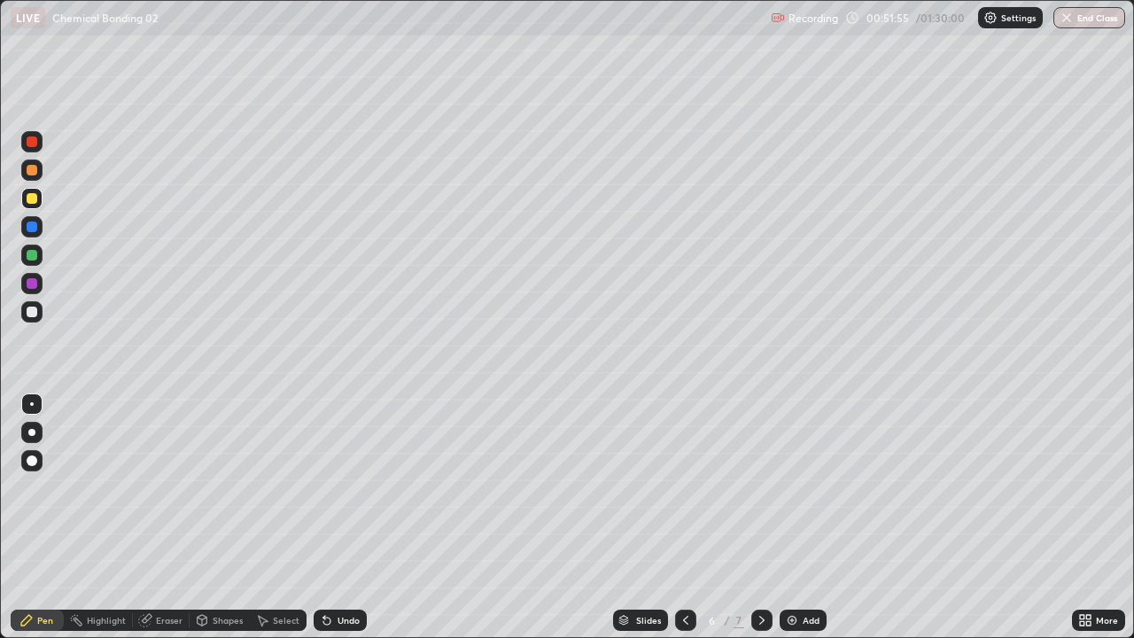
click at [172, 517] on div "Eraser" at bounding box center [169, 620] width 27 height 9
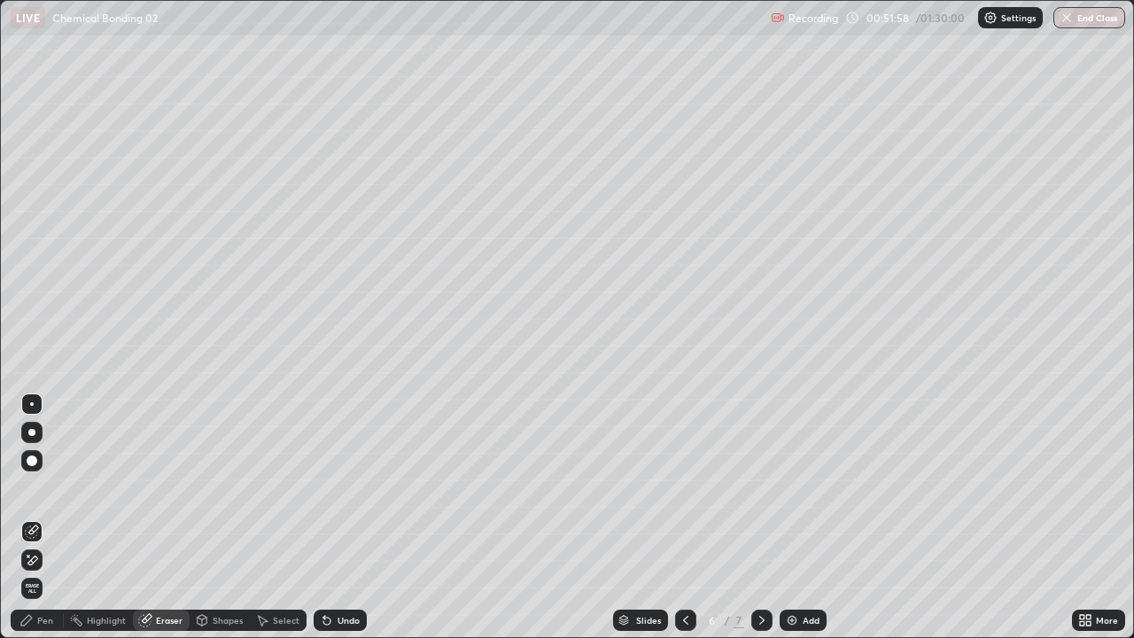
click at [53, 517] on div "Pen" at bounding box center [37, 619] width 53 height 21
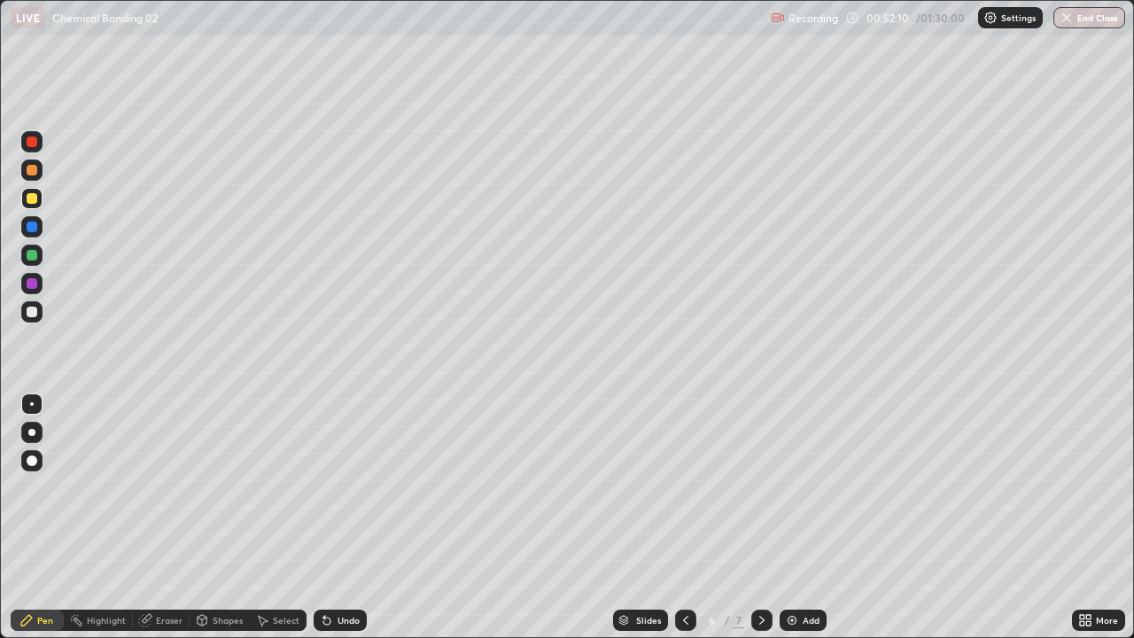
click at [173, 517] on div "Eraser" at bounding box center [169, 620] width 27 height 9
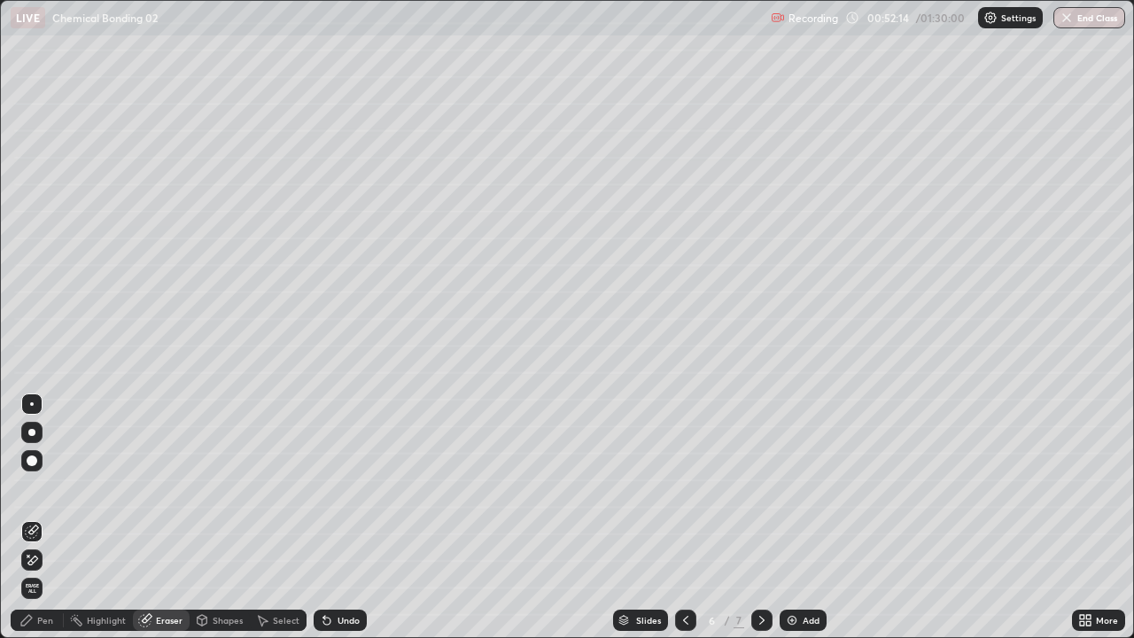
click at [52, 517] on div "Pen" at bounding box center [45, 620] width 16 height 9
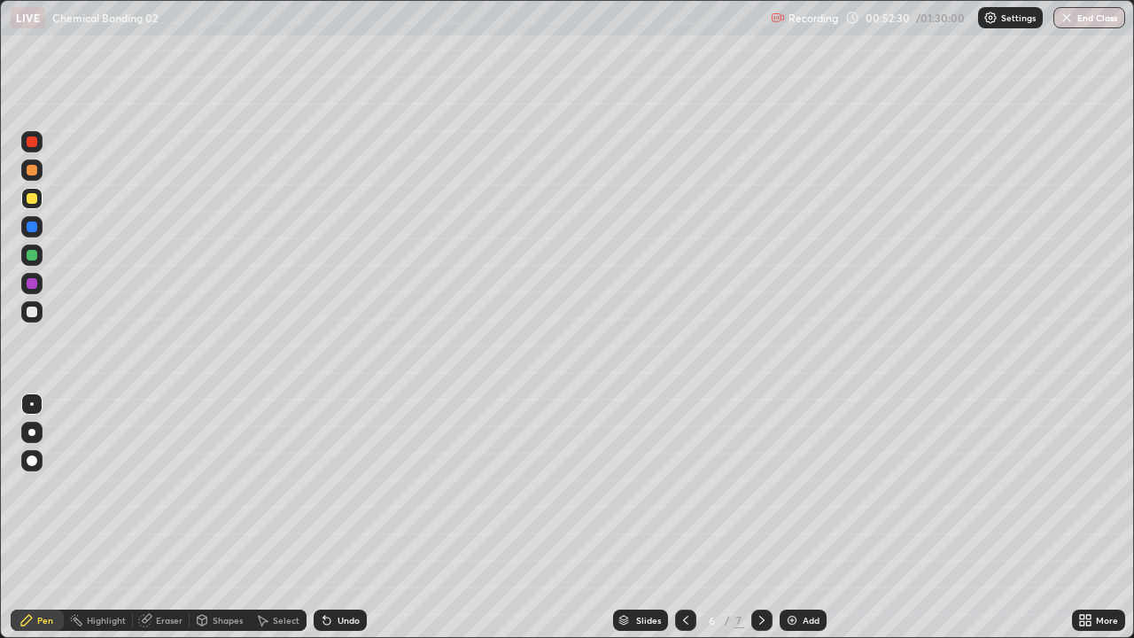
click at [177, 517] on div "Eraser" at bounding box center [169, 620] width 27 height 9
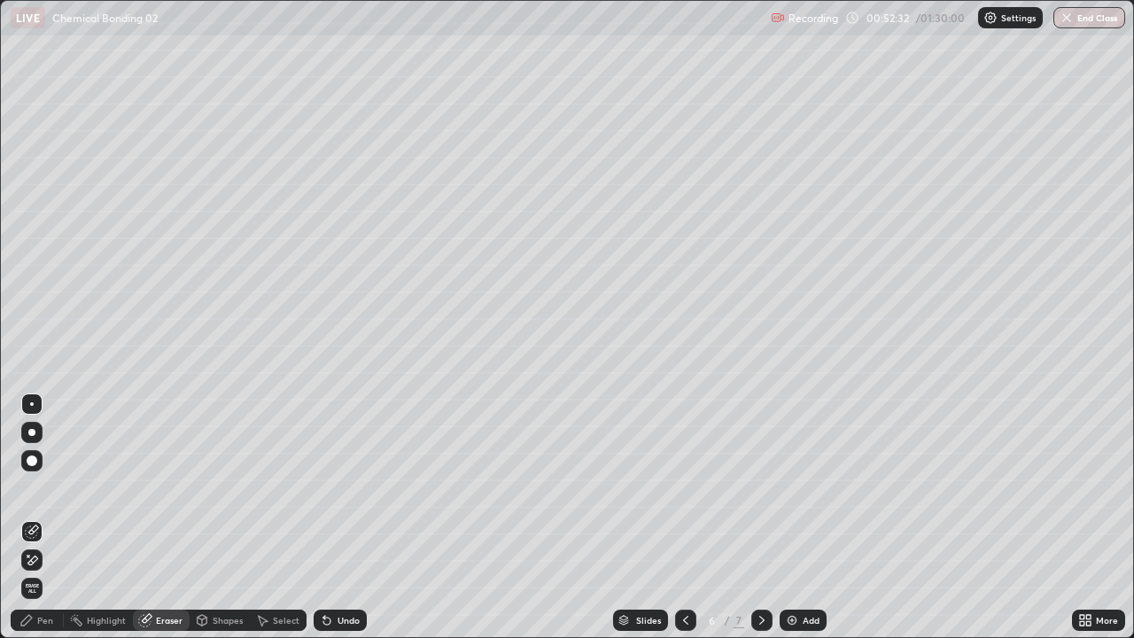
click at [49, 517] on div "Pen" at bounding box center [45, 620] width 16 height 9
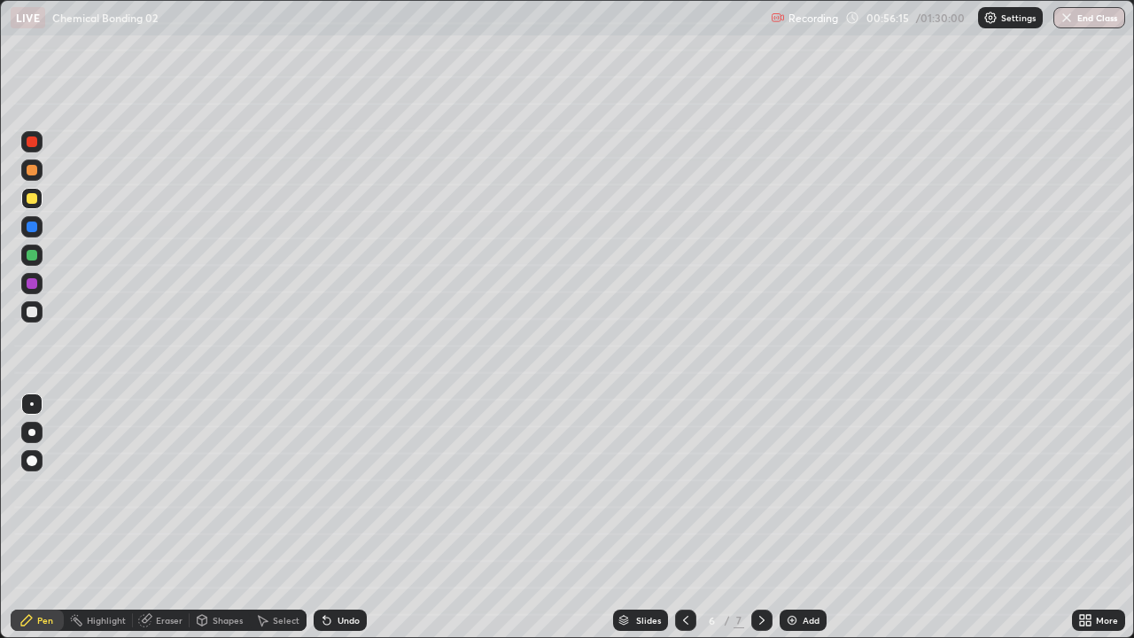
click at [786, 517] on img at bounding box center [792, 620] width 14 height 14
click at [166, 517] on div "Eraser" at bounding box center [169, 620] width 27 height 9
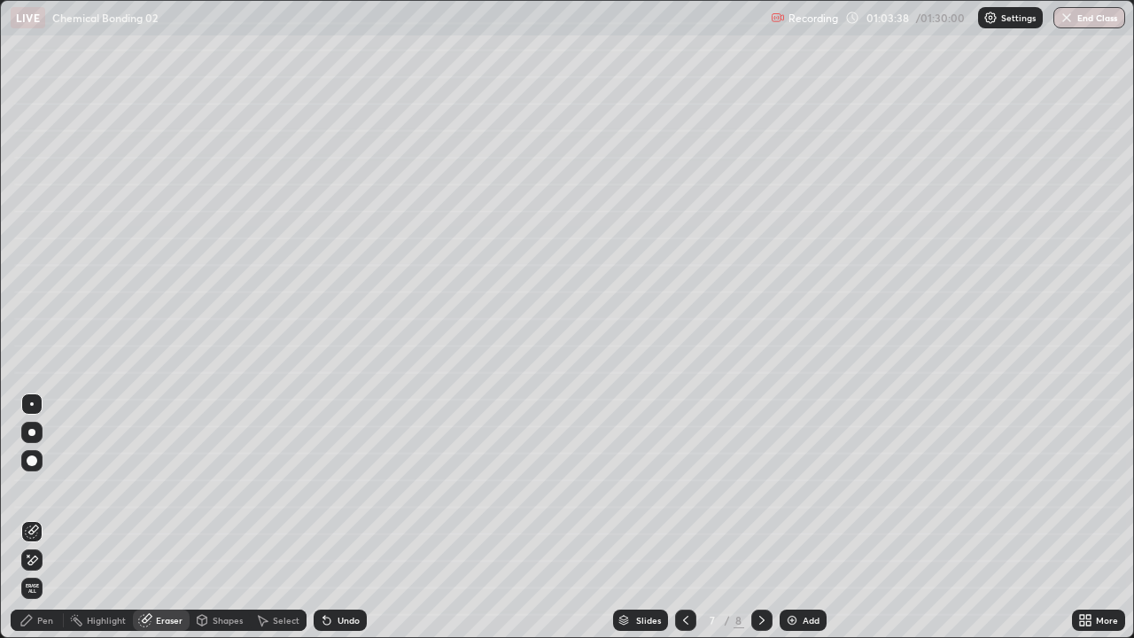
click at [47, 517] on div "Pen" at bounding box center [45, 620] width 16 height 9
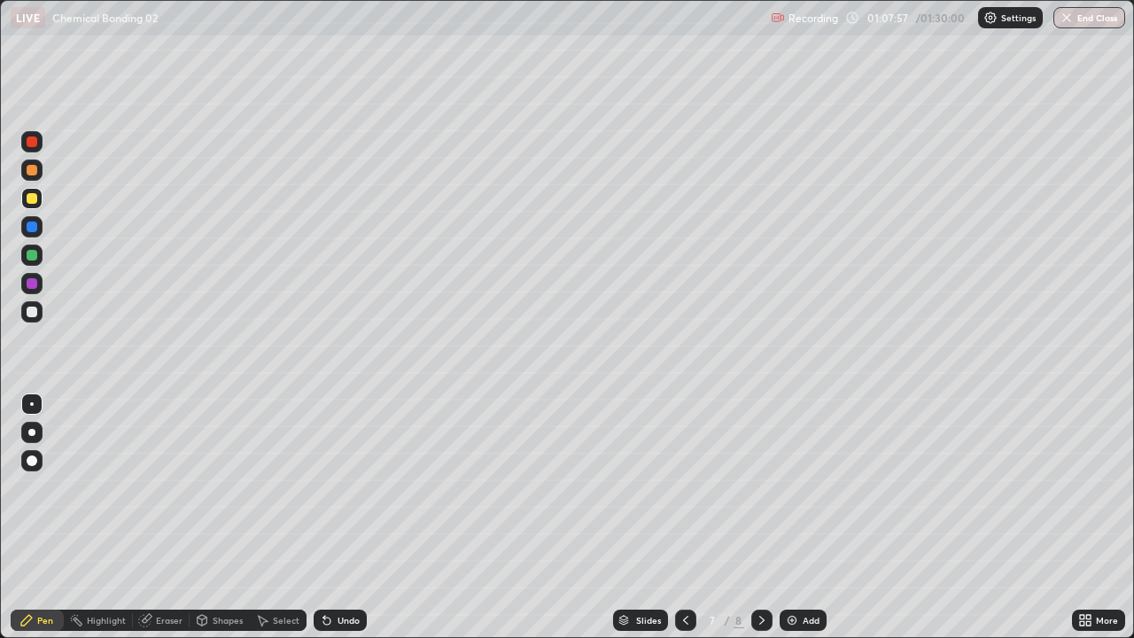
click at [159, 517] on div "Eraser" at bounding box center [169, 620] width 27 height 9
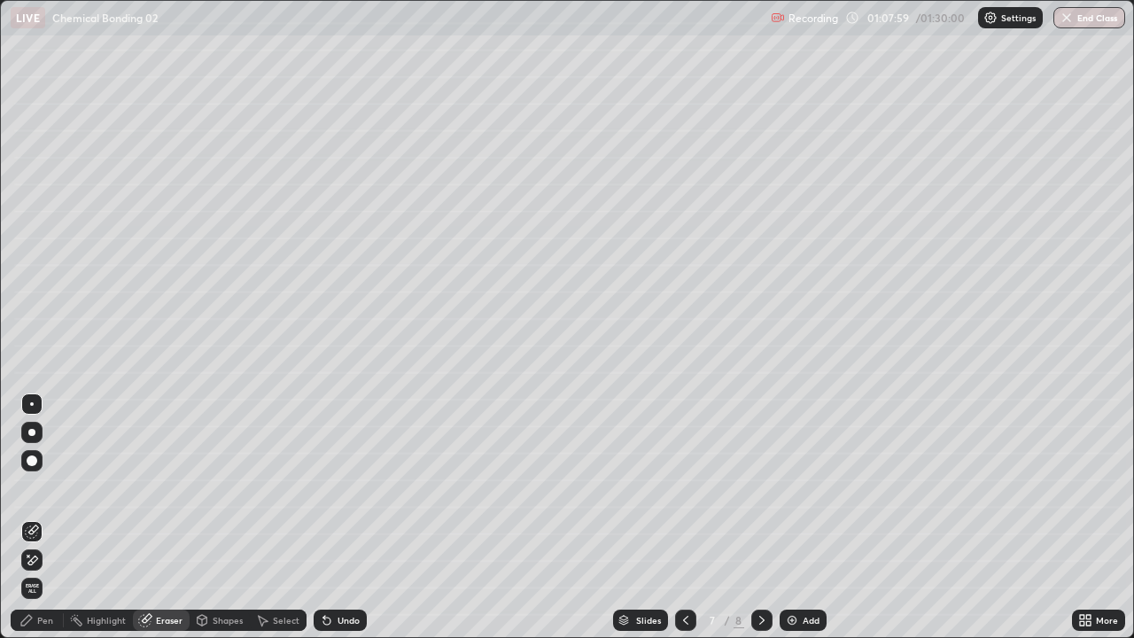
click at [43, 517] on div "Pen" at bounding box center [45, 620] width 16 height 9
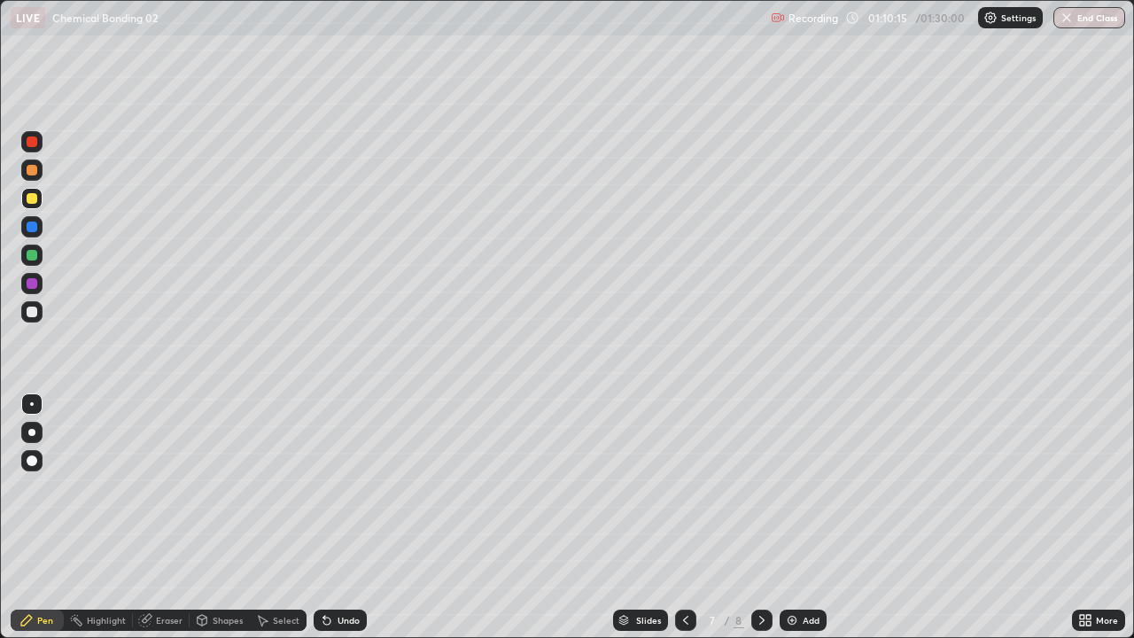
click at [790, 517] on img at bounding box center [792, 620] width 14 height 14
click at [497, 31] on div "LIVE Chemical Bonding 02" at bounding box center [387, 17] width 753 height 35
click at [500, 33] on div "LIVE Chemical Bonding 02" at bounding box center [387, 17] width 753 height 35
click at [172, 517] on div "Eraser" at bounding box center [169, 620] width 27 height 9
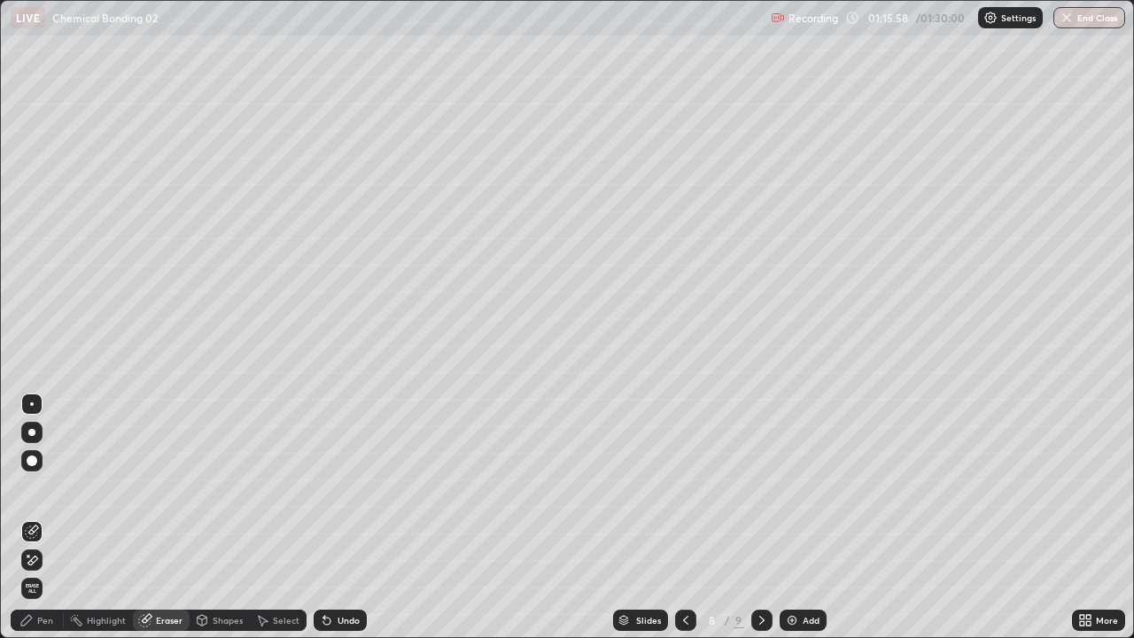
click at [54, 517] on div "Pen" at bounding box center [37, 619] width 53 height 21
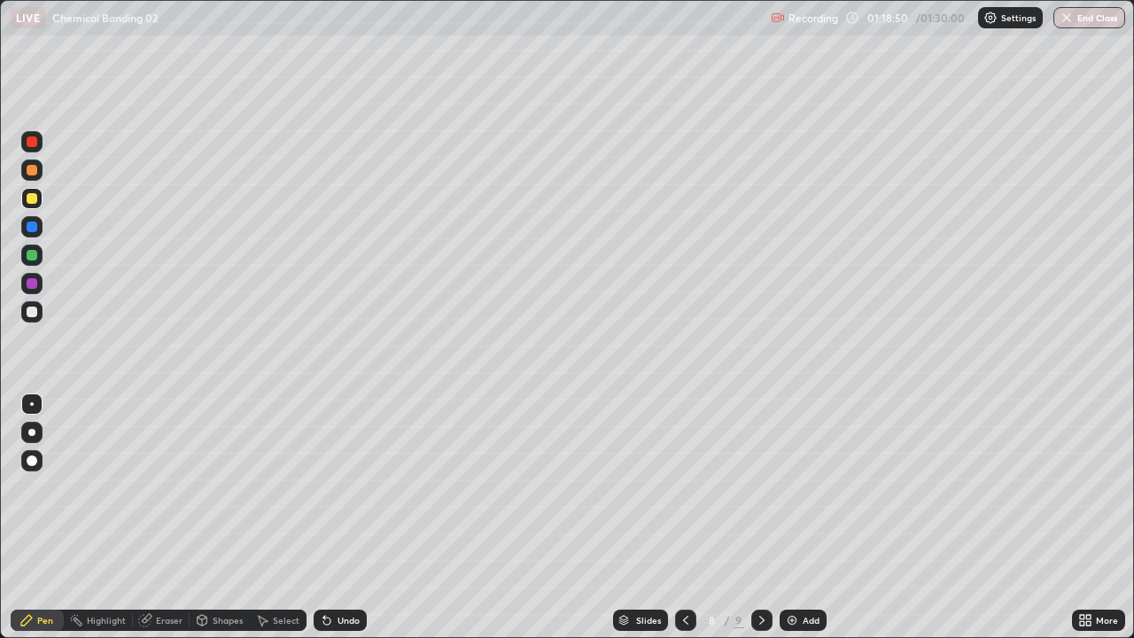
click at [787, 517] on img at bounding box center [792, 620] width 14 height 14
click at [167, 517] on div "Eraser" at bounding box center [169, 620] width 27 height 9
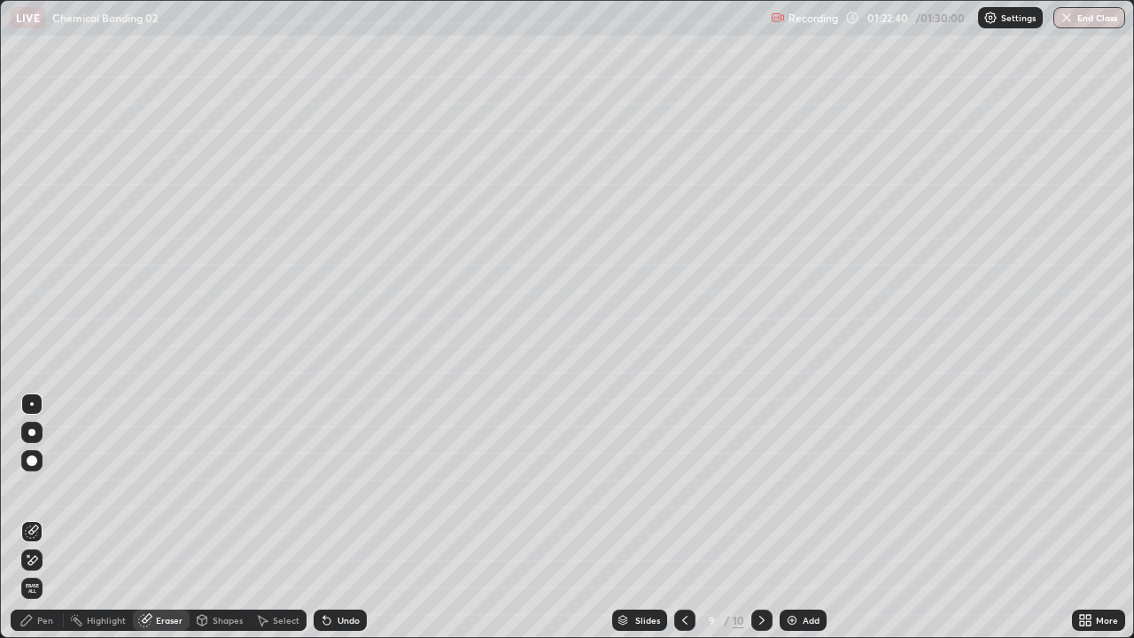
click at [54, 517] on div "Pen" at bounding box center [37, 619] width 53 height 21
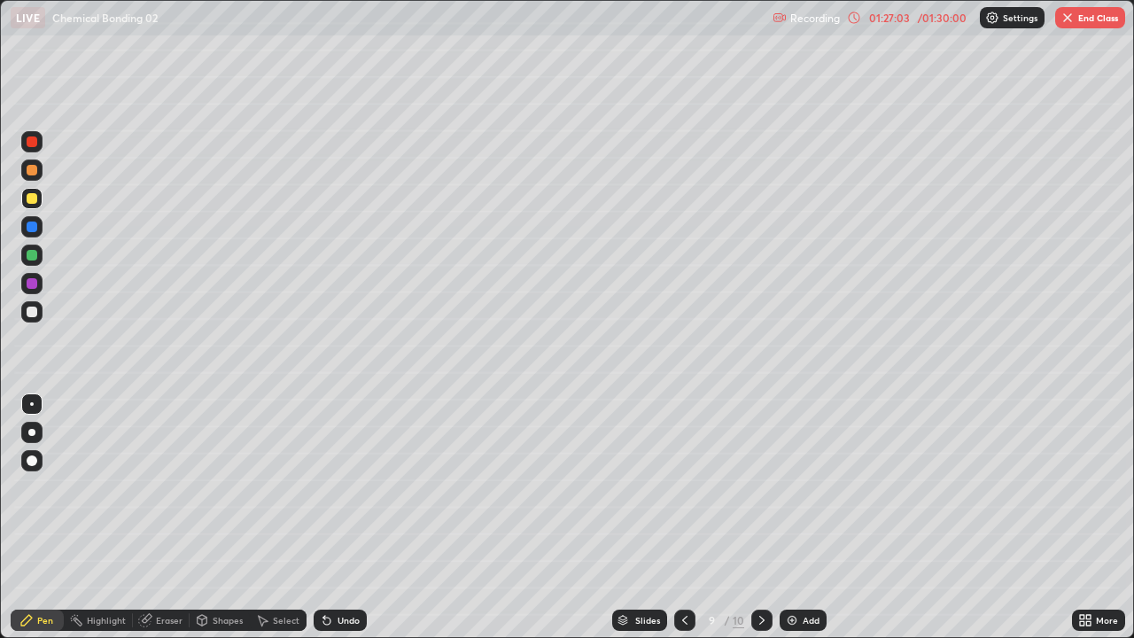
click at [787, 517] on img at bounding box center [792, 620] width 14 height 14
click at [173, 517] on div "Eraser" at bounding box center [169, 620] width 27 height 9
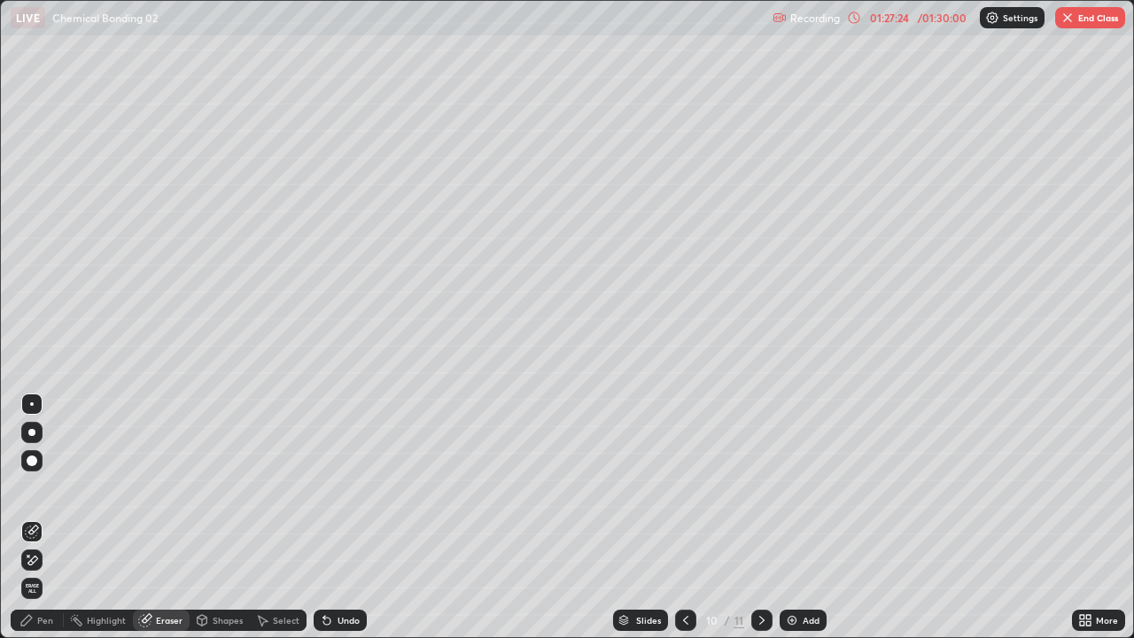
click at [50, 517] on div "Pen" at bounding box center [45, 620] width 16 height 9
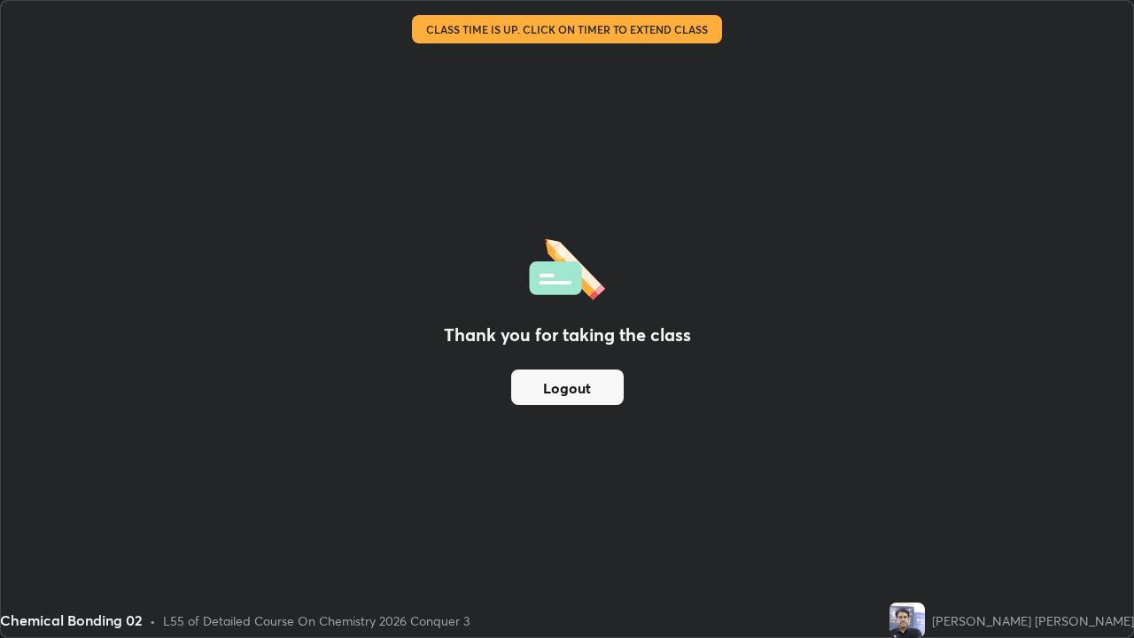
click at [599, 388] on button "Logout" at bounding box center [567, 386] width 112 height 35
click at [598, 393] on button "Logout" at bounding box center [567, 386] width 112 height 35
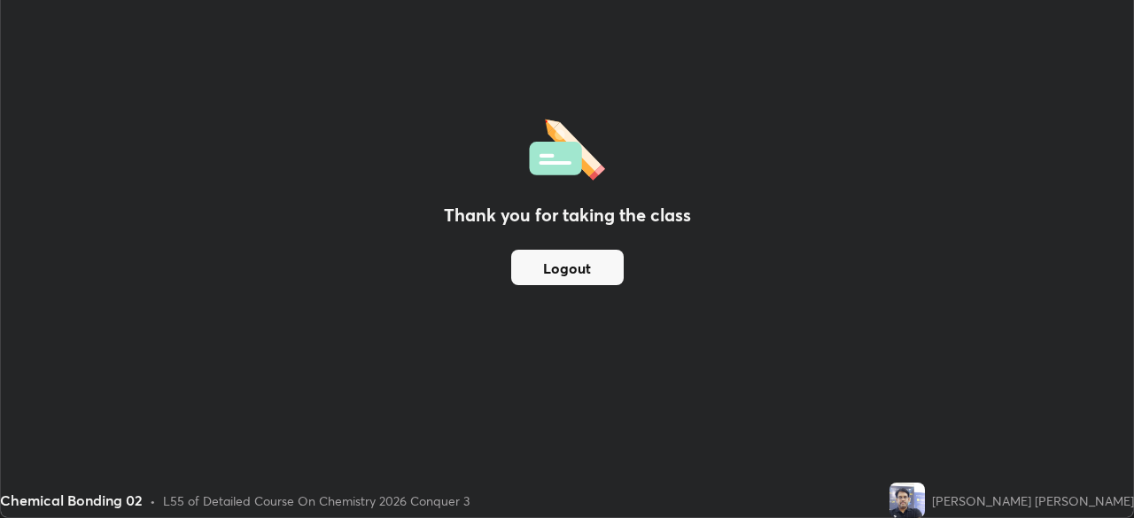
scroll to position [88047, 87431]
